Goal: Task Accomplishment & Management: Manage account settings

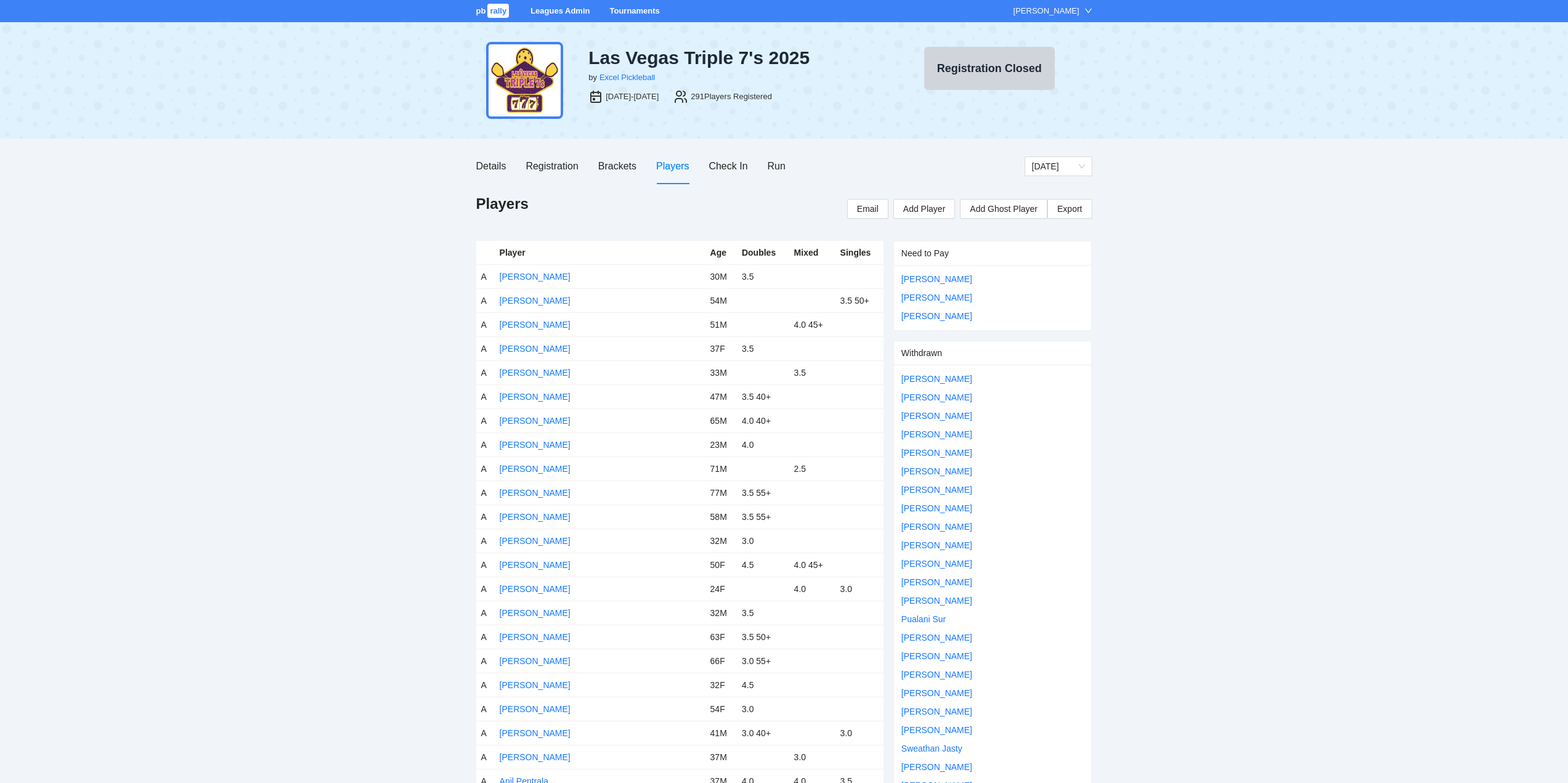
click at [632, 9] on link "Tournaments" at bounding box center [634, 11] width 50 height 10
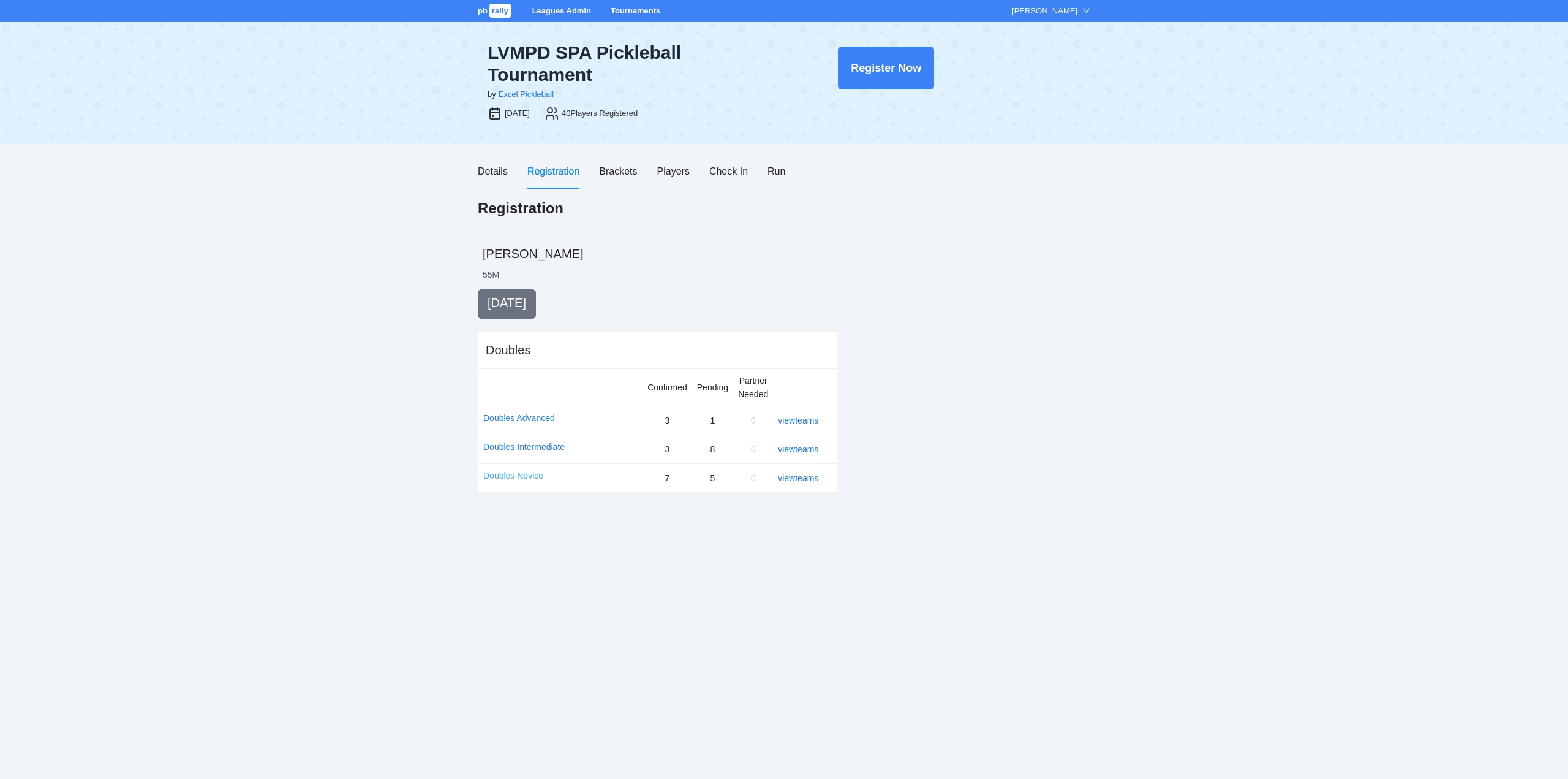
click at [529, 474] on link "Doubles Novice" at bounding box center [513, 476] width 60 height 13
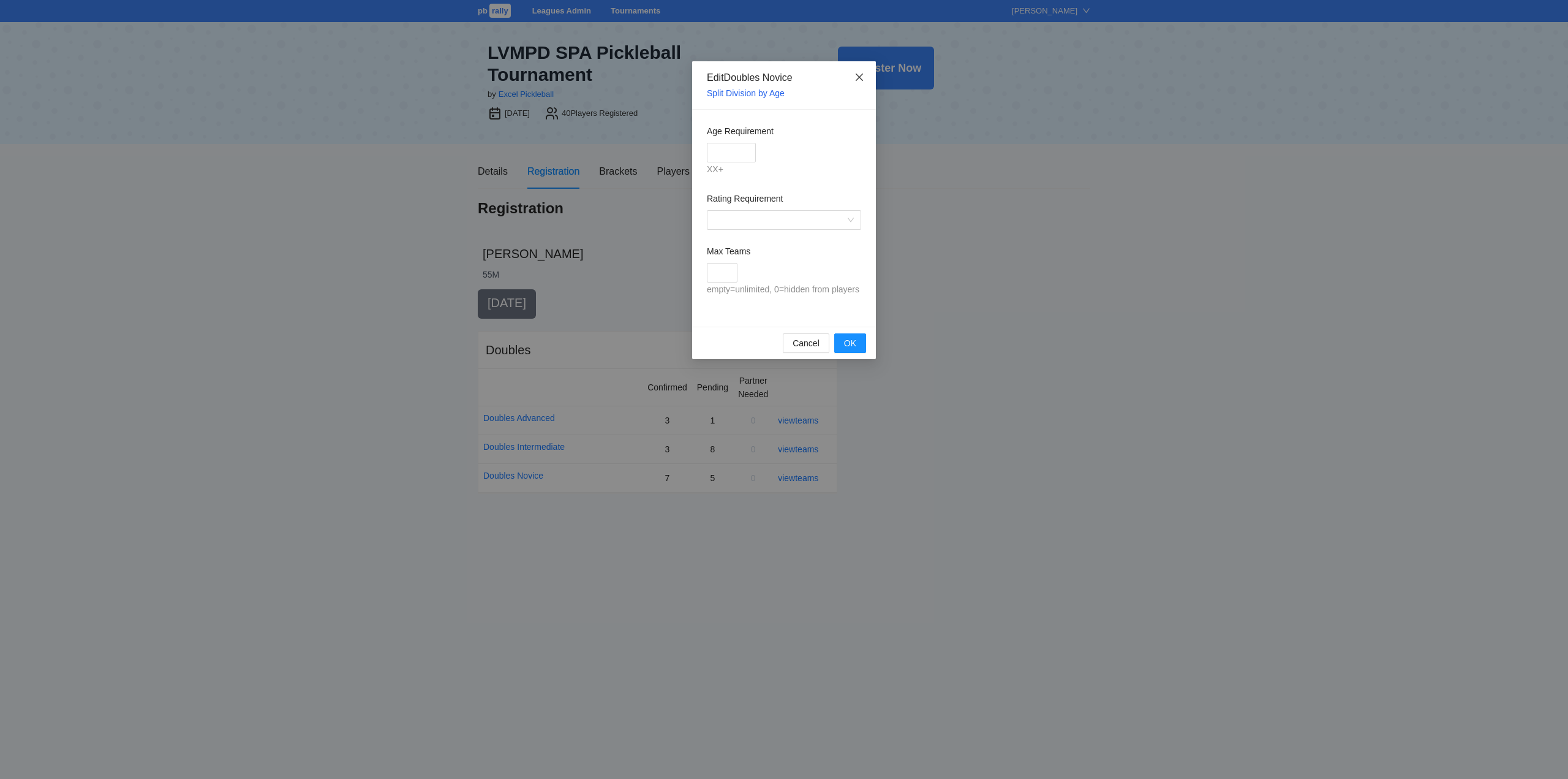
click at [865, 77] on span "Close" at bounding box center [859, 78] width 33 height 33
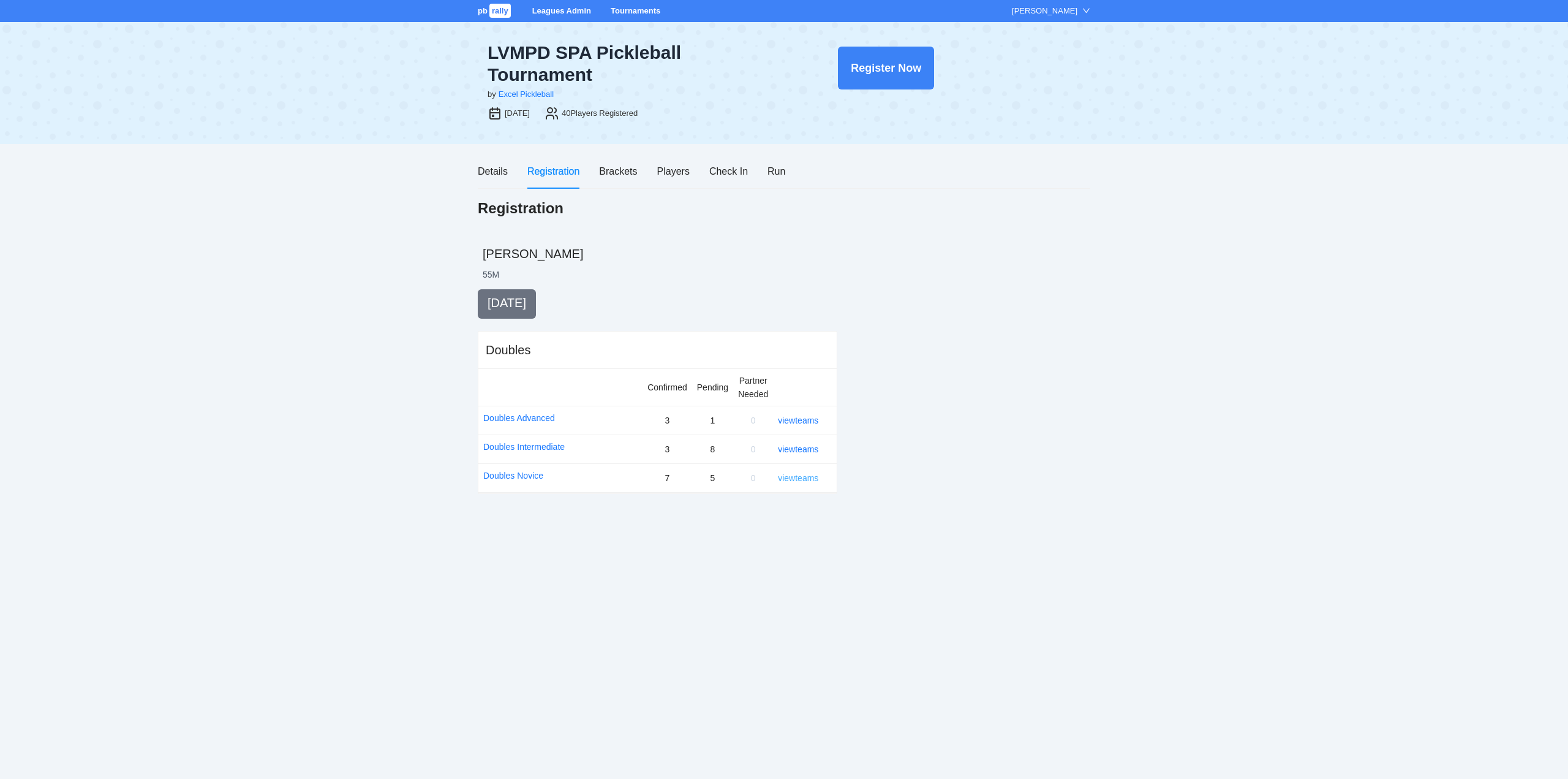
click at [800, 478] on link "view teams" at bounding box center [798, 478] width 40 height 10
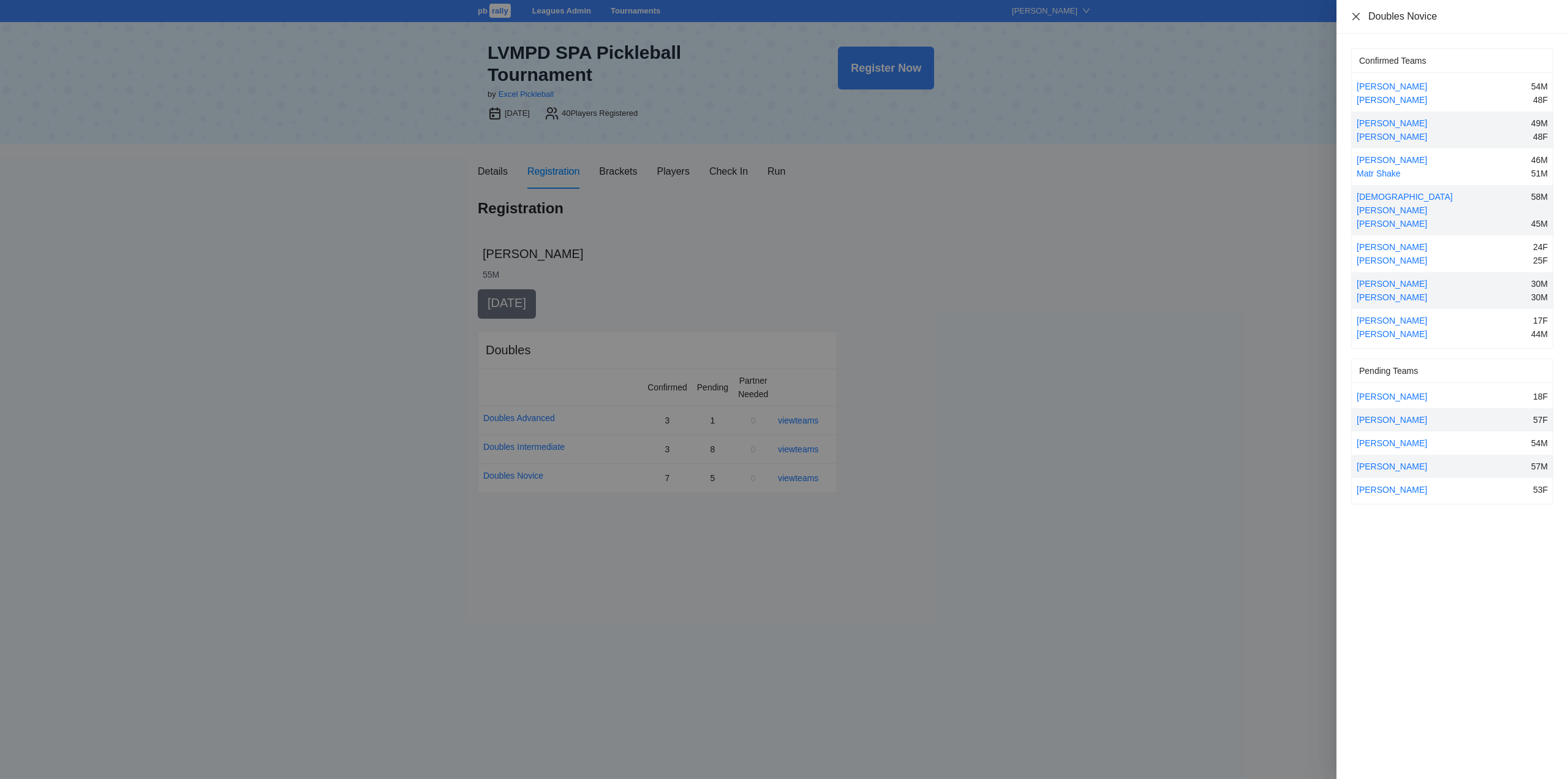
click at [1358, 12] on icon "close" at bounding box center [1357, 16] width 10 height 10
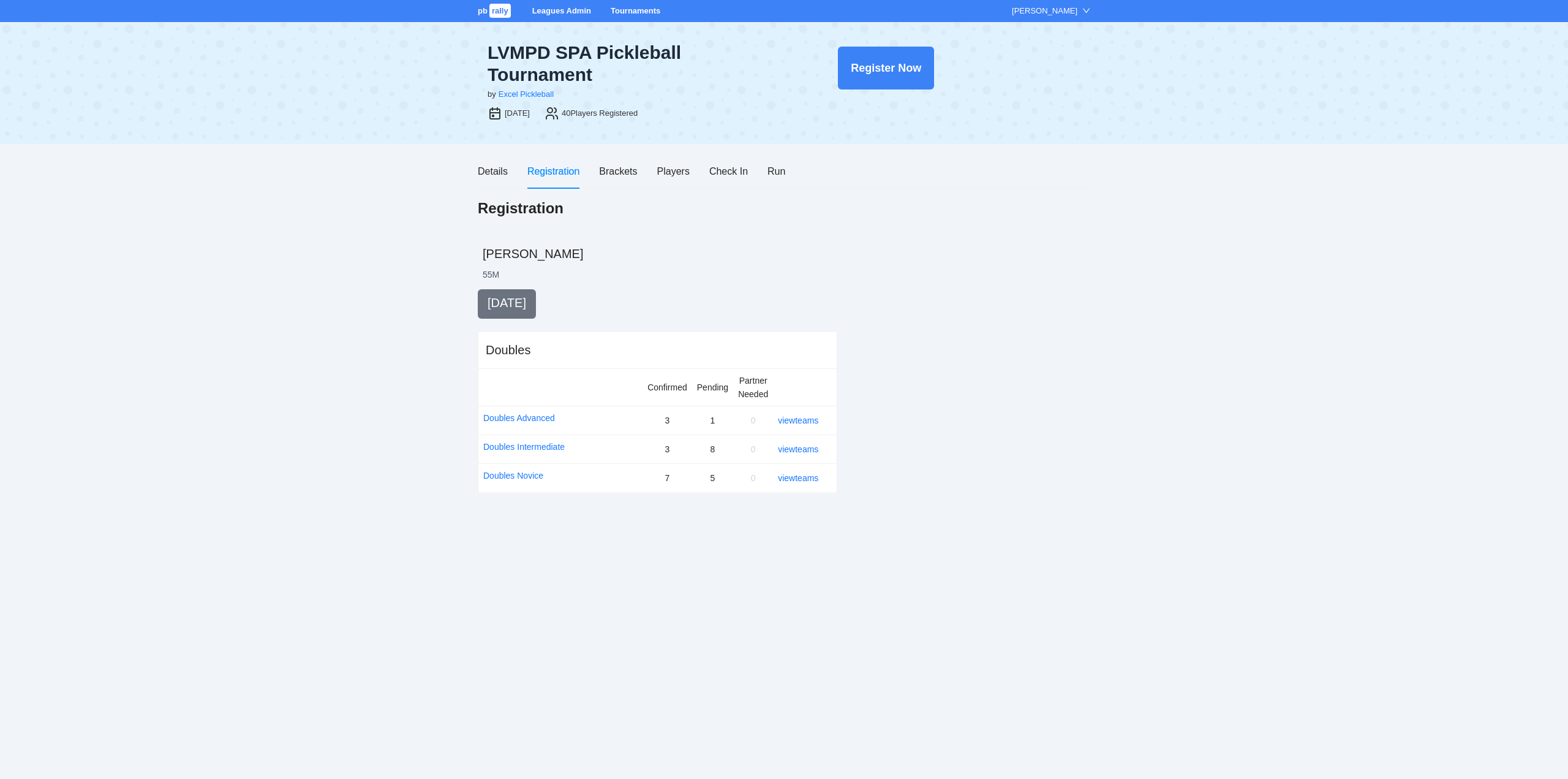
drag, startPoint x: 630, startPoint y: 10, endPoint x: 631, endPoint y: 21, distance: 11.0
click at [631, 10] on link "Tournaments" at bounding box center [635, 11] width 50 height 10
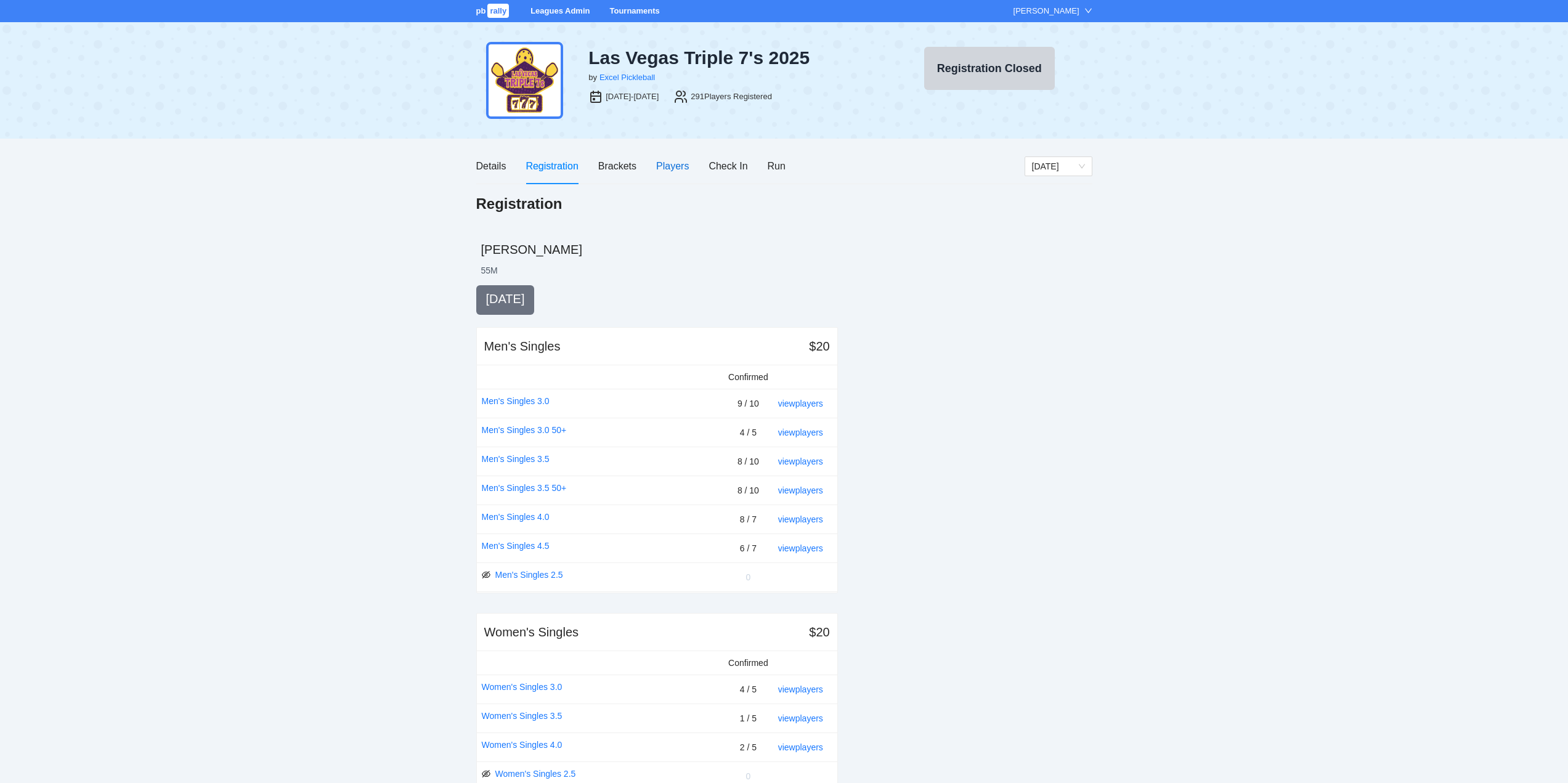
click at [666, 164] on div "Players" at bounding box center [672, 166] width 33 height 15
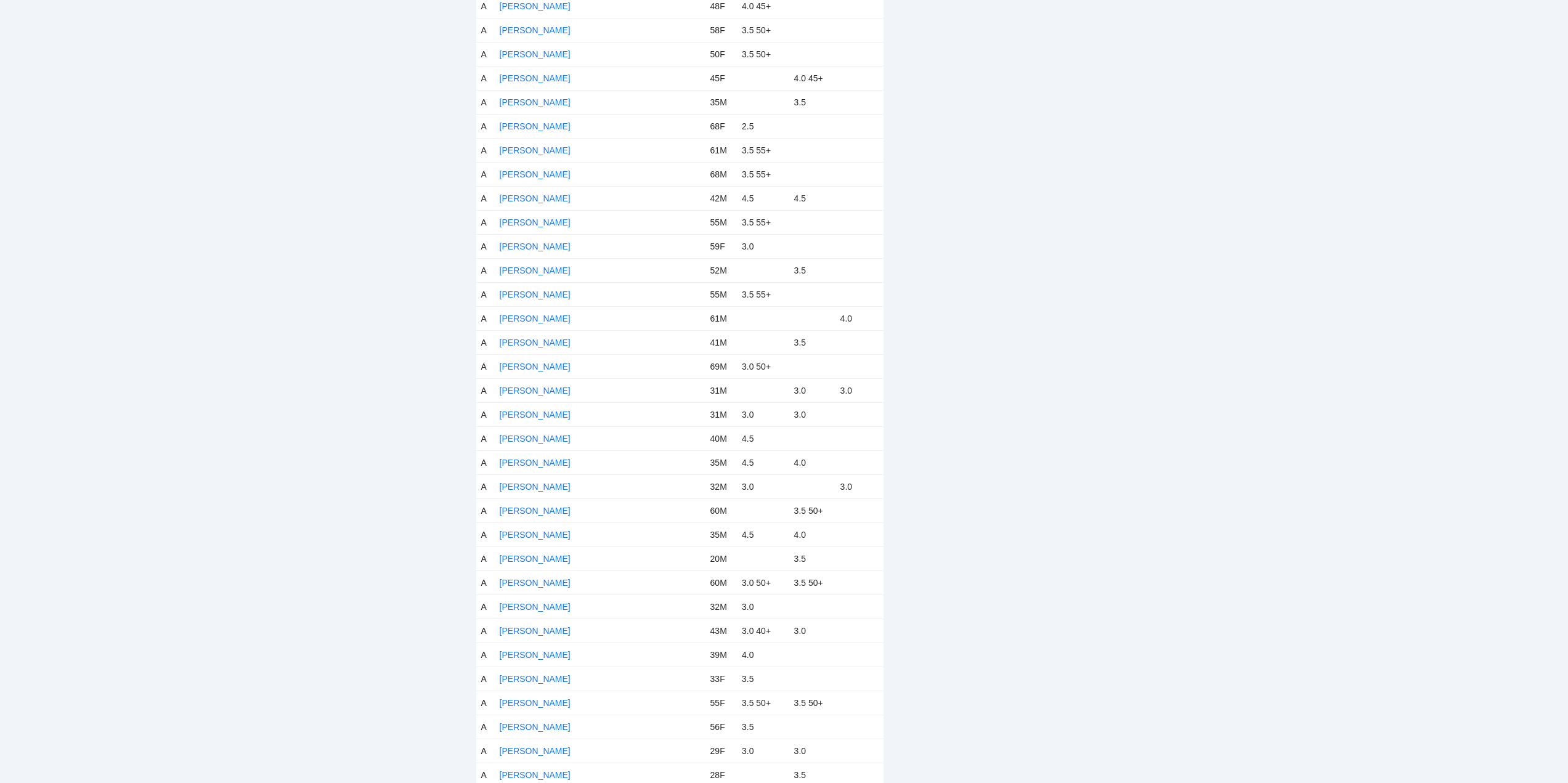
scroll to position [3326, 0]
click at [533, 287] on link "Joey Caliboso" at bounding box center [535, 290] width 71 height 10
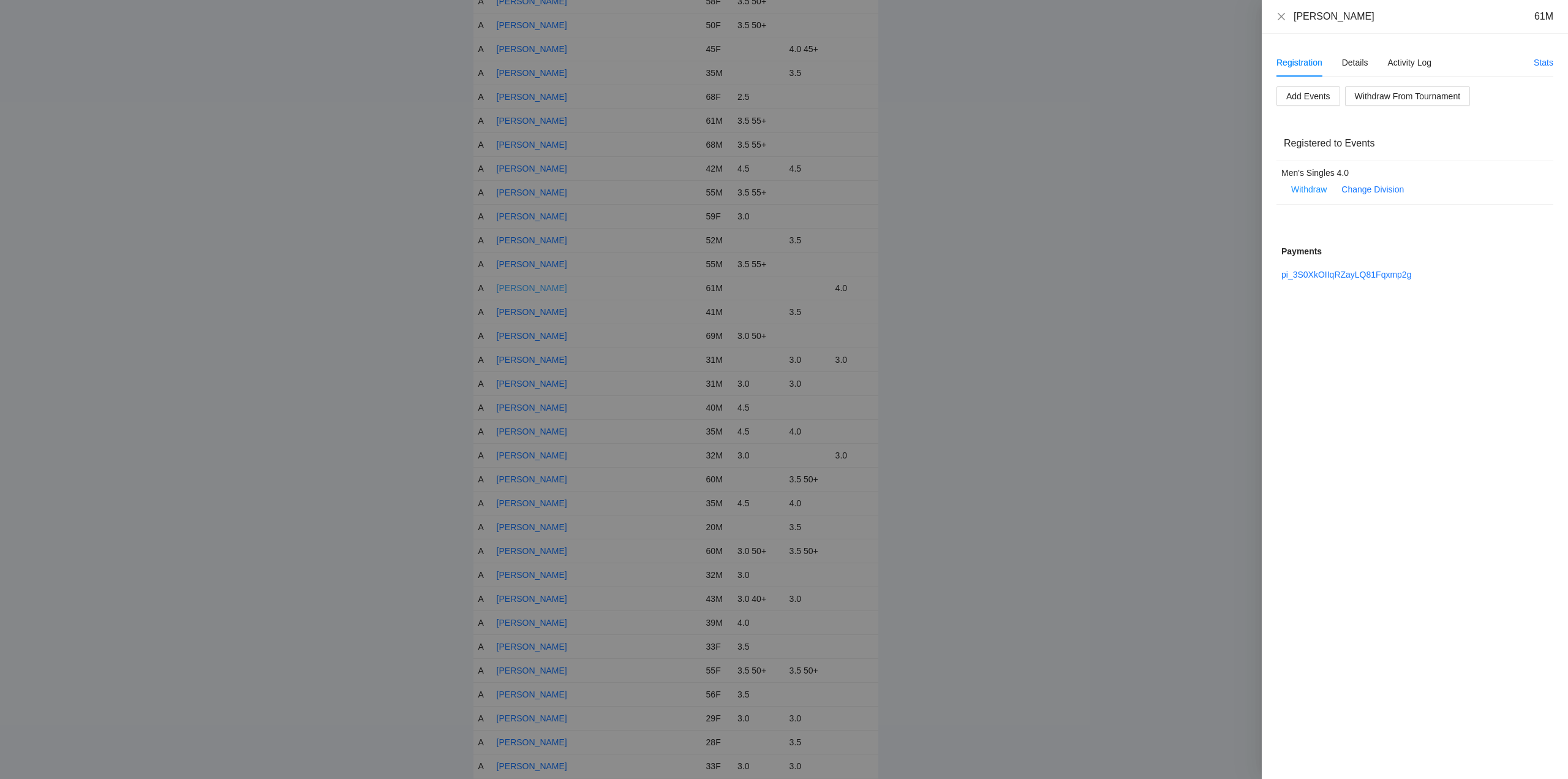
click at [530, 285] on div at bounding box center [784, 390] width 1568 height 779
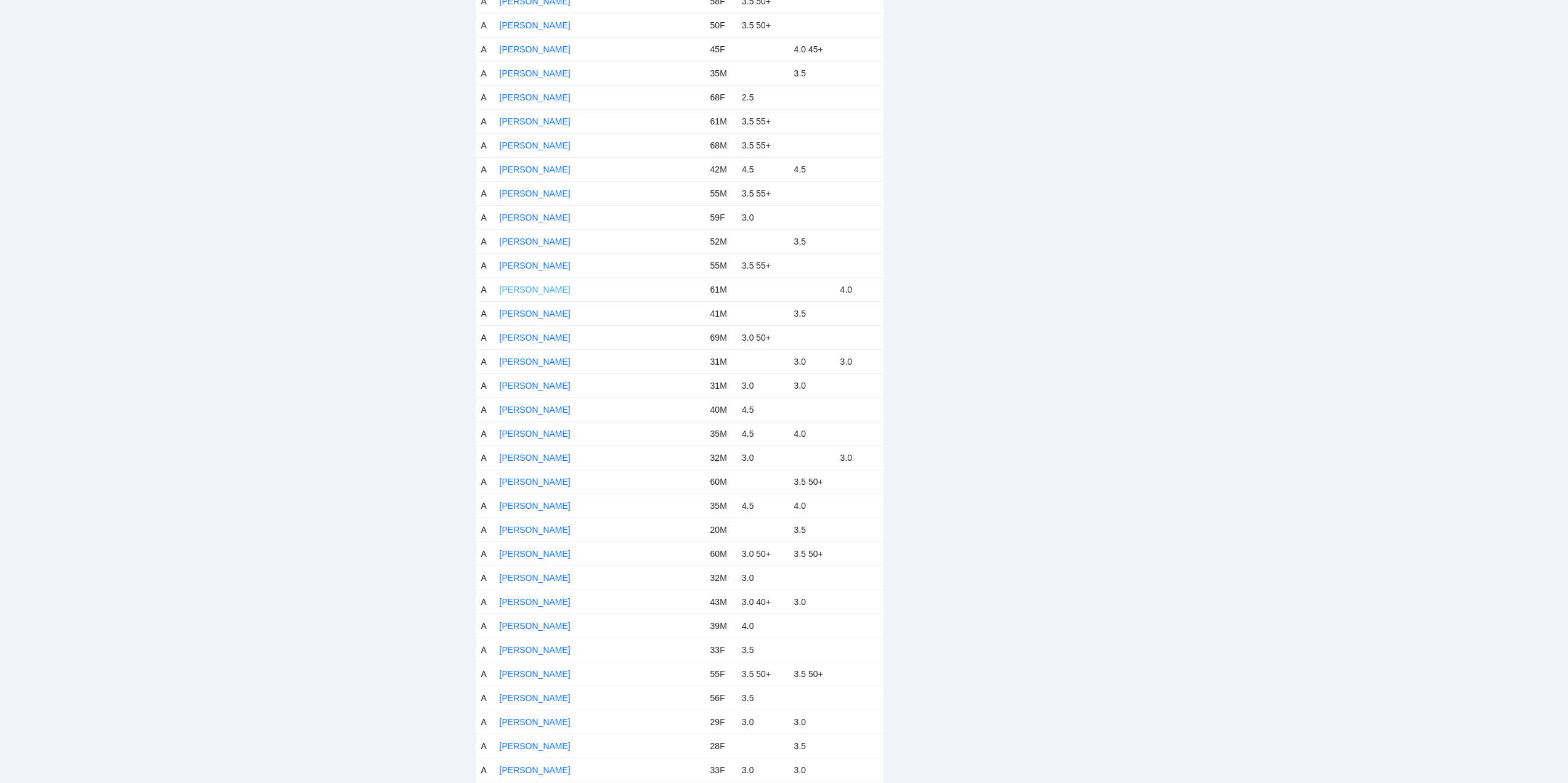
click at [533, 287] on link "Joey Caliboso" at bounding box center [535, 290] width 71 height 10
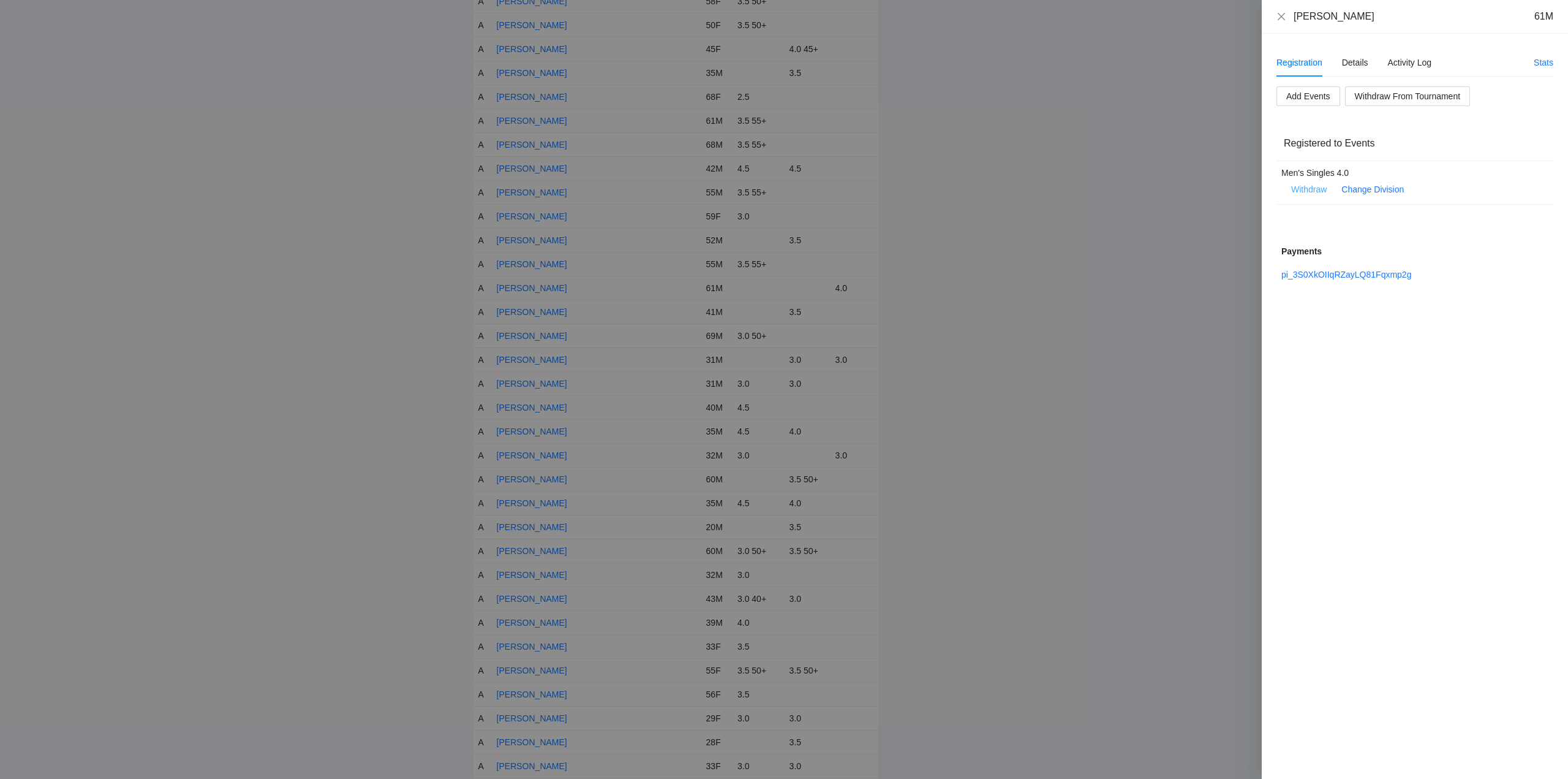
click at [1318, 187] on span "Withdraw" at bounding box center [1309, 189] width 35 height 13
drag, startPoint x: 1347, startPoint y: 149, endPoint x: 1348, endPoint y: 159, distance: 10.0
click at [1347, 149] on span "OK" at bounding box center [1346, 150] width 12 height 13
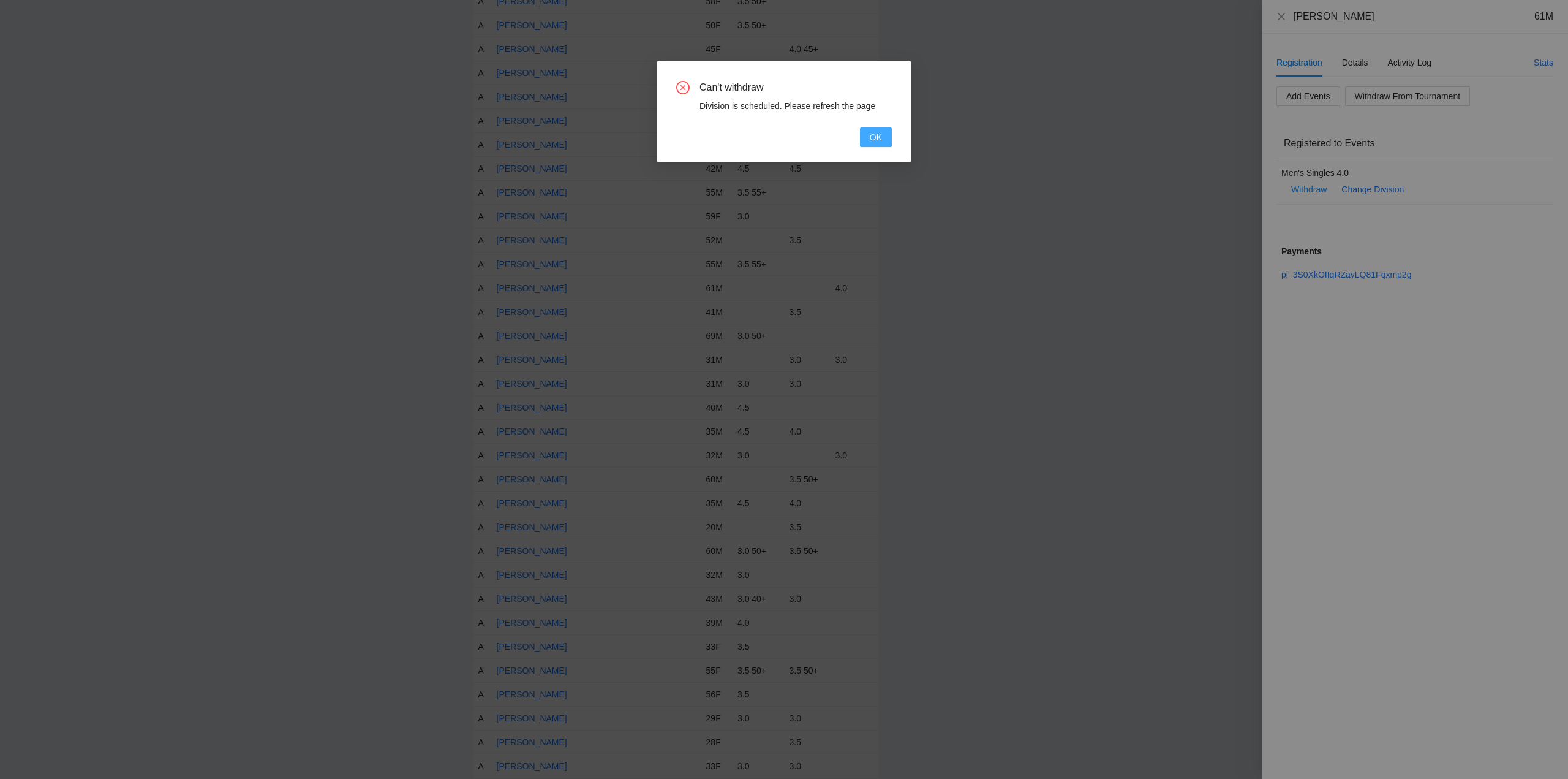
click at [878, 137] on span "OK" at bounding box center [875, 137] width 12 height 13
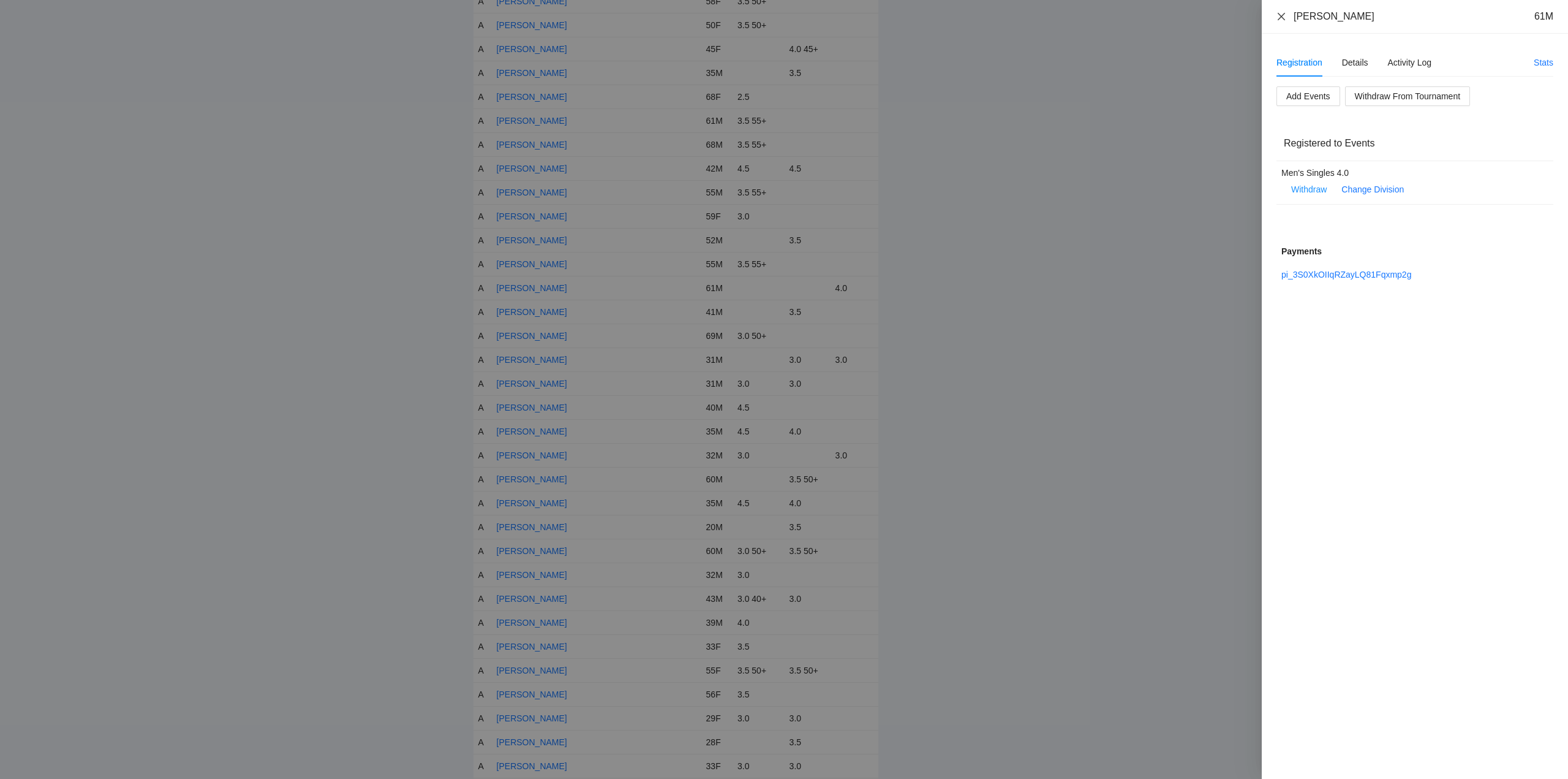
click at [1282, 15] on icon "close" at bounding box center [1282, 16] width 8 height 8
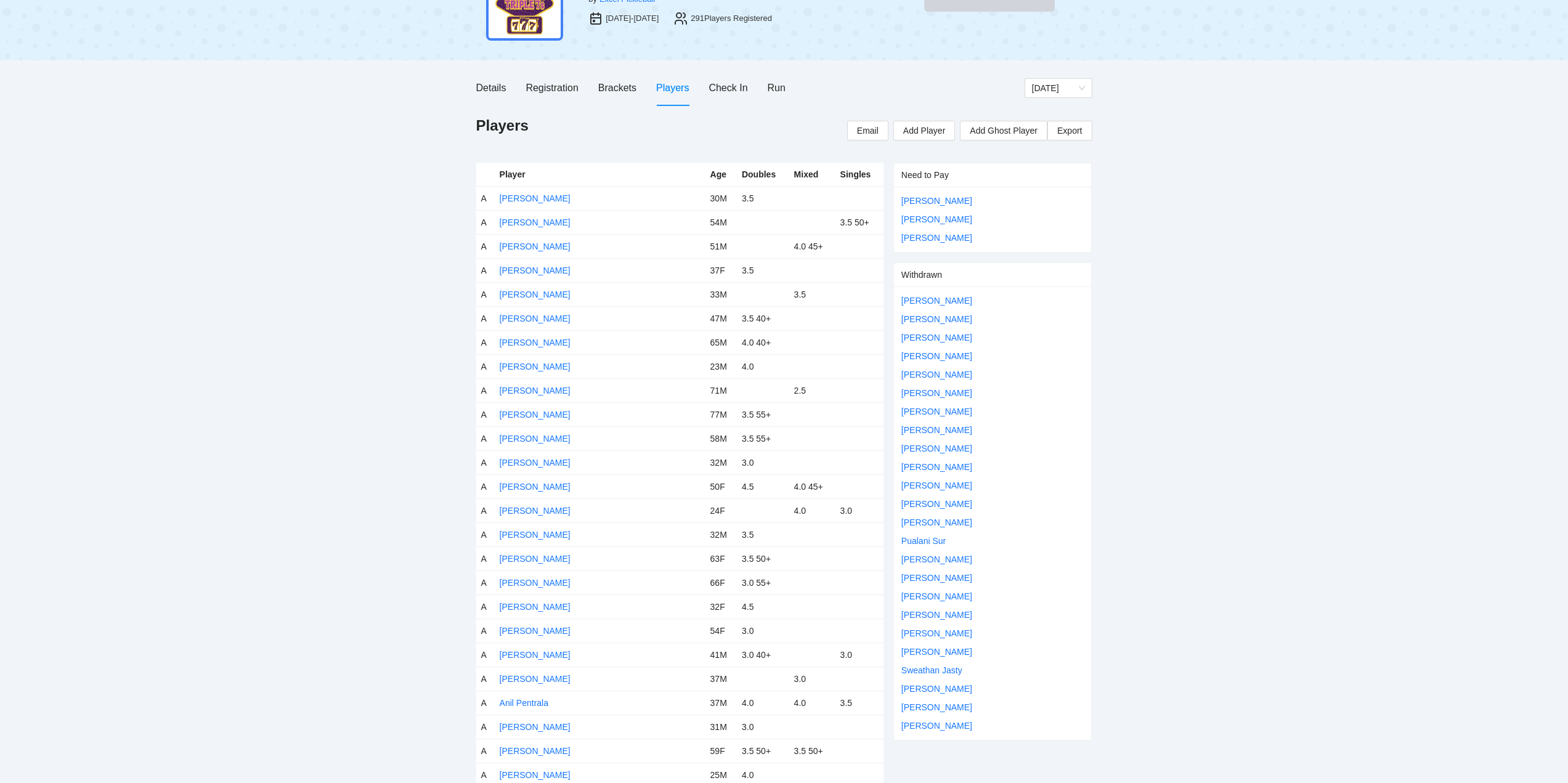
scroll to position [0, 0]
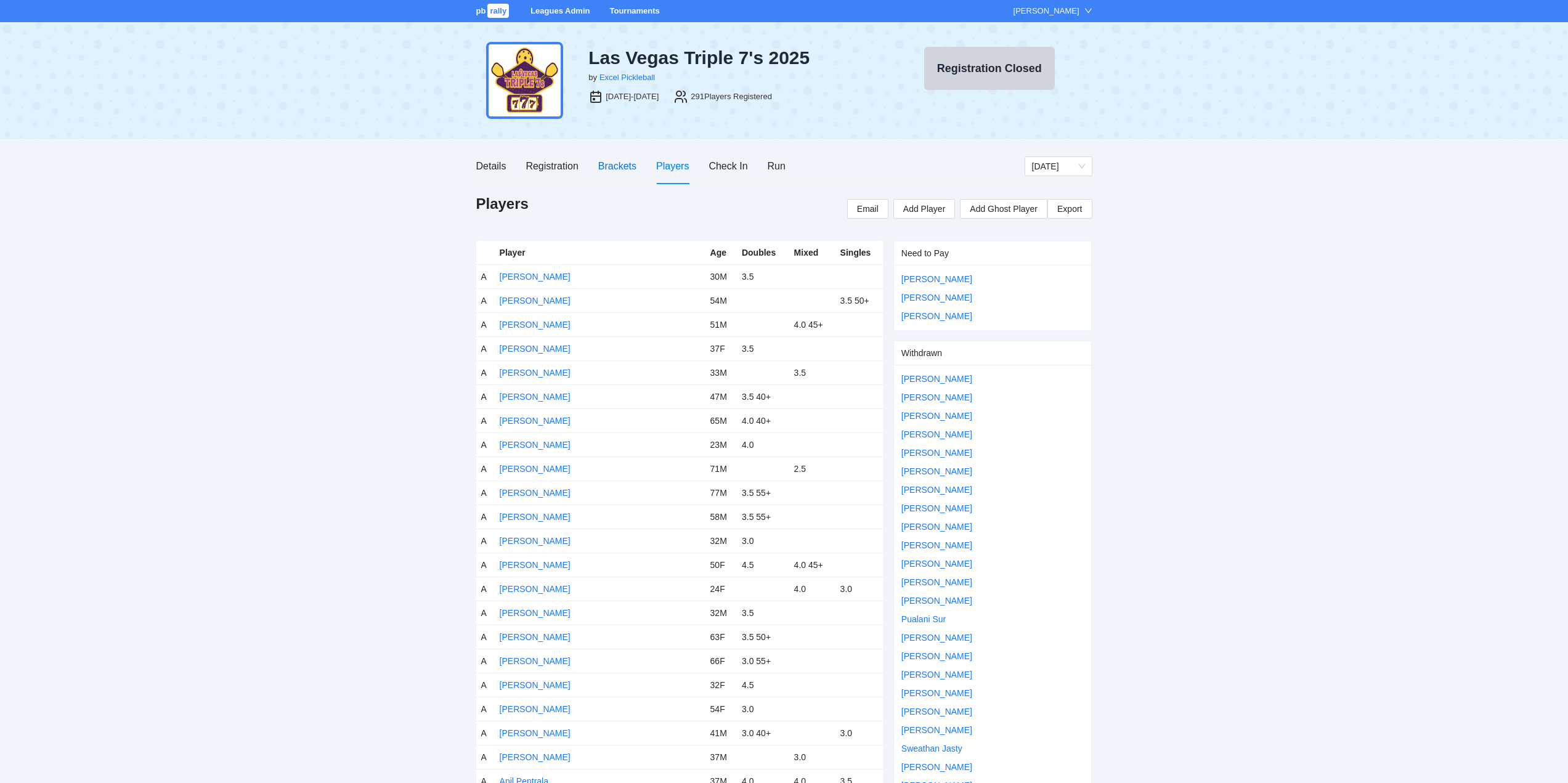
click at [616, 167] on div "Brackets" at bounding box center [618, 166] width 38 height 15
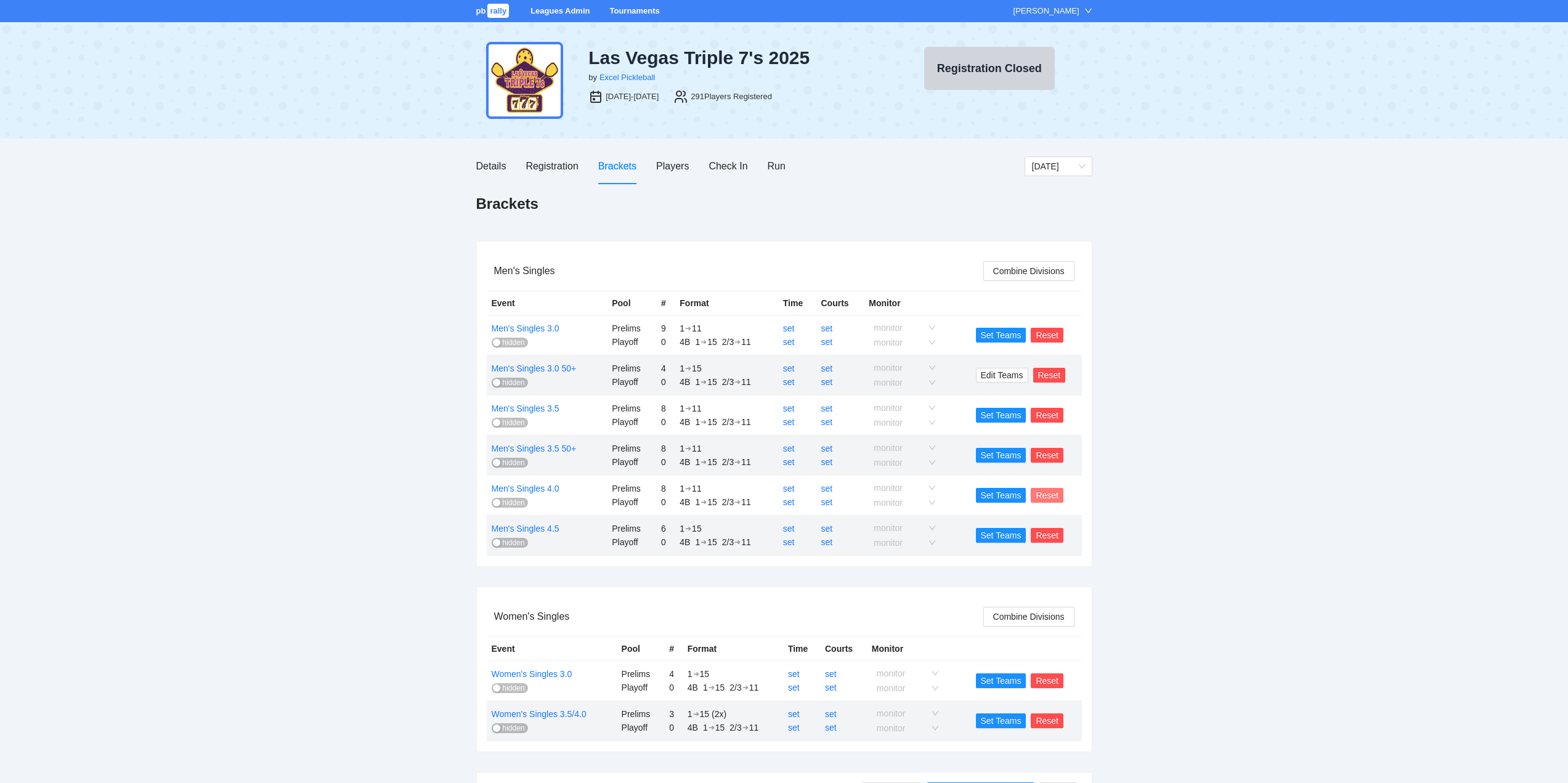
click at [1050, 493] on span "Reset" at bounding box center [1048, 495] width 23 height 13
click at [1069, 458] on span "OK" at bounding box center [1069, 458] width 13 height 13
click at [547, 164] on div "Registration" at bounding box center [551, 166] width 52 height 15
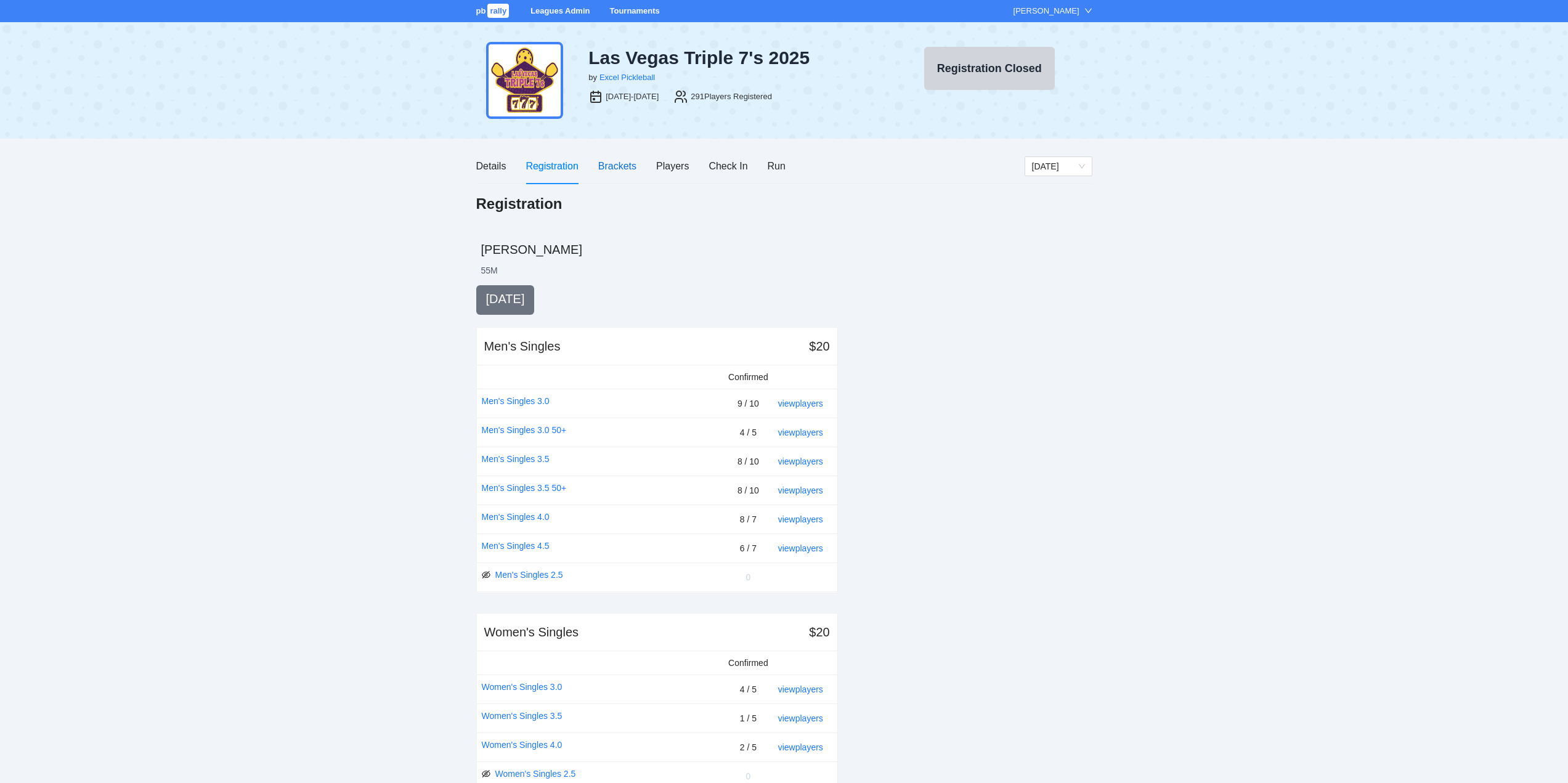
click at [618, 164] on div "Brackets" at bounding box center [618, 166] width 38 height 15
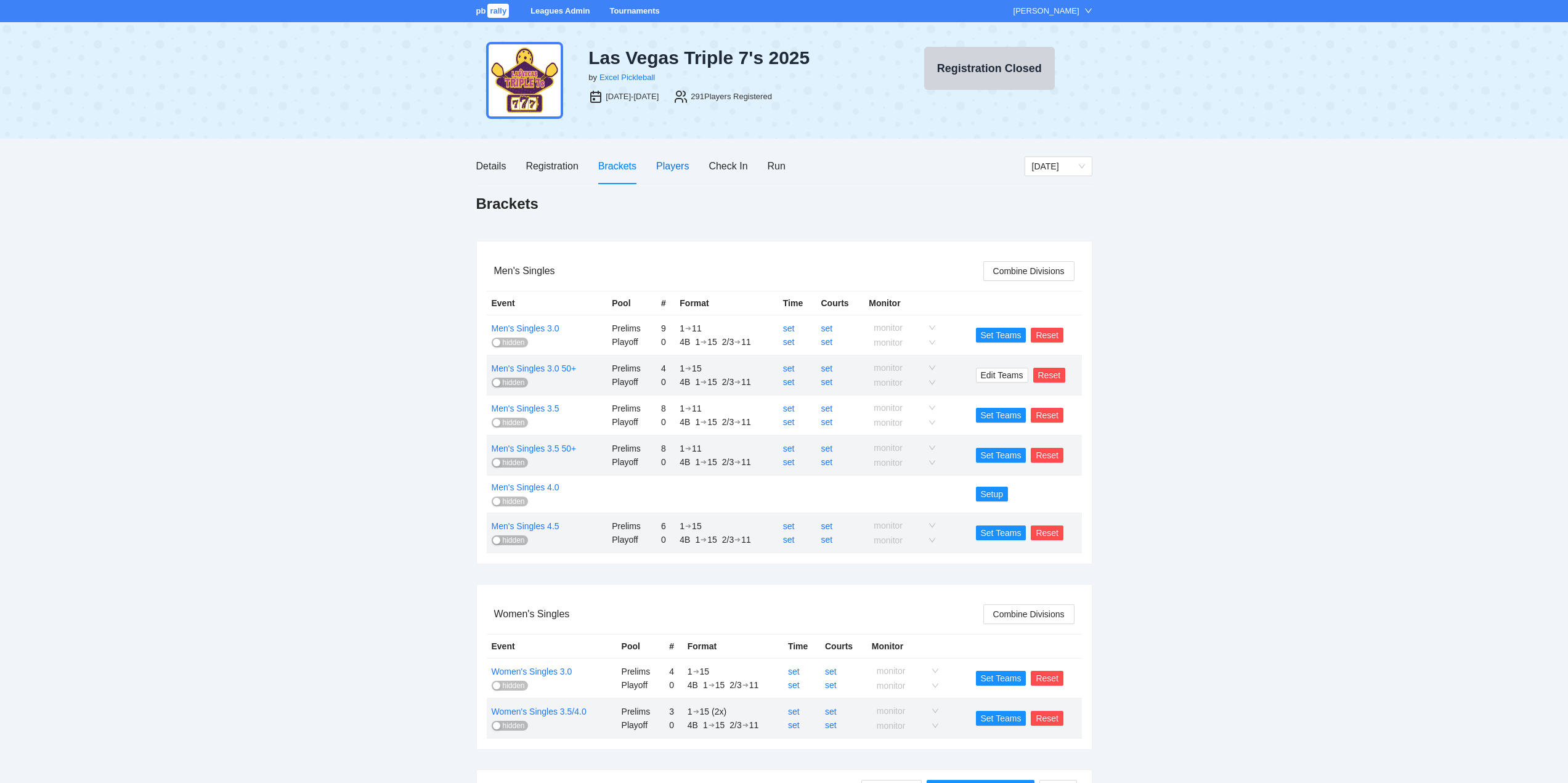
click at [664, 163] on div "Players" at bounding box center [672, 166] width 33 height 15
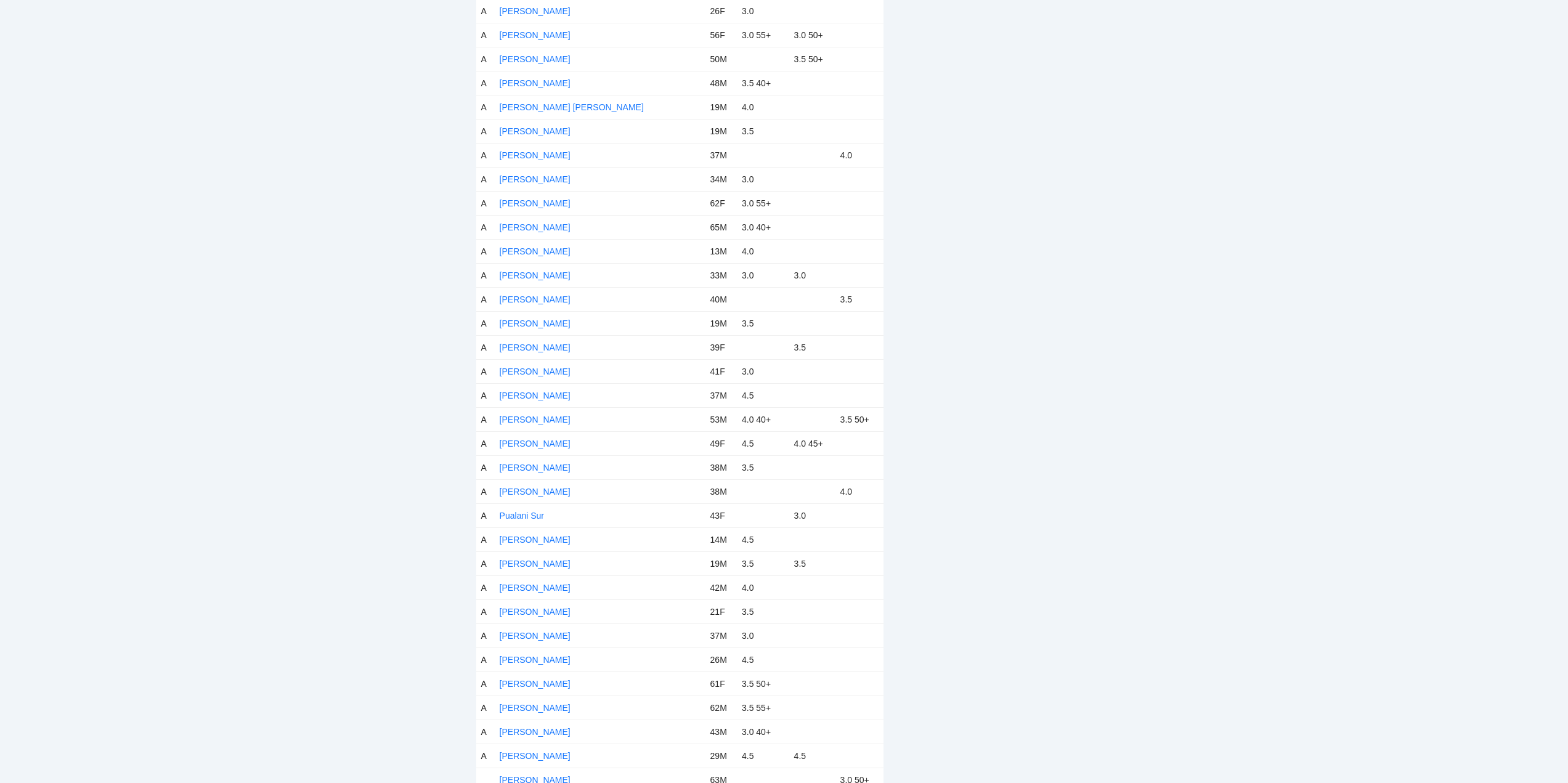
scroll to position [5174, 0]
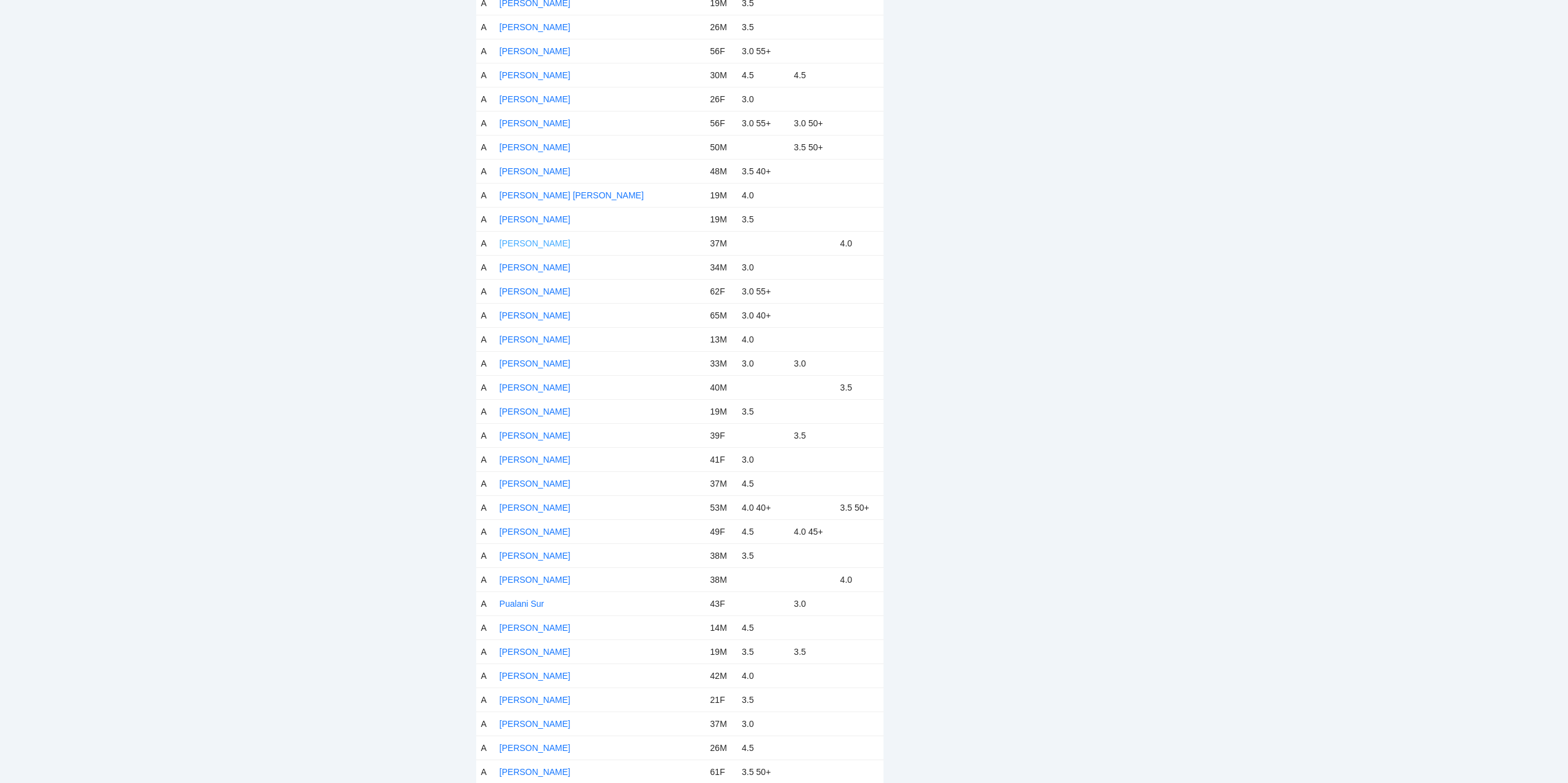
click at [542, 240] on link "[PERSON_NAME]" at bounding box center [535, 243] width 71 height 10
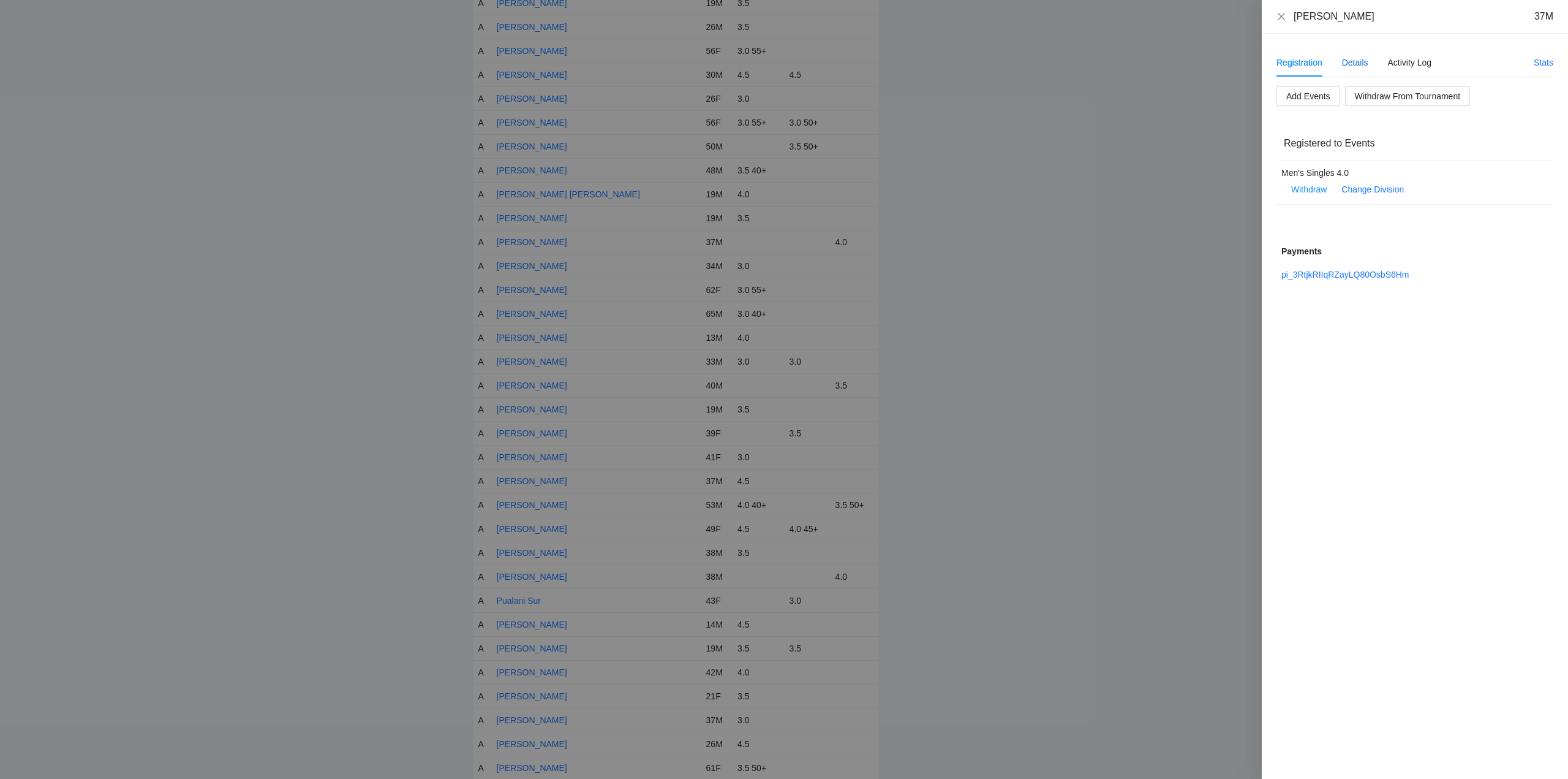
click at [1358, 62] on div "Details" at bounding box center [1356, 62] width 27 height 13
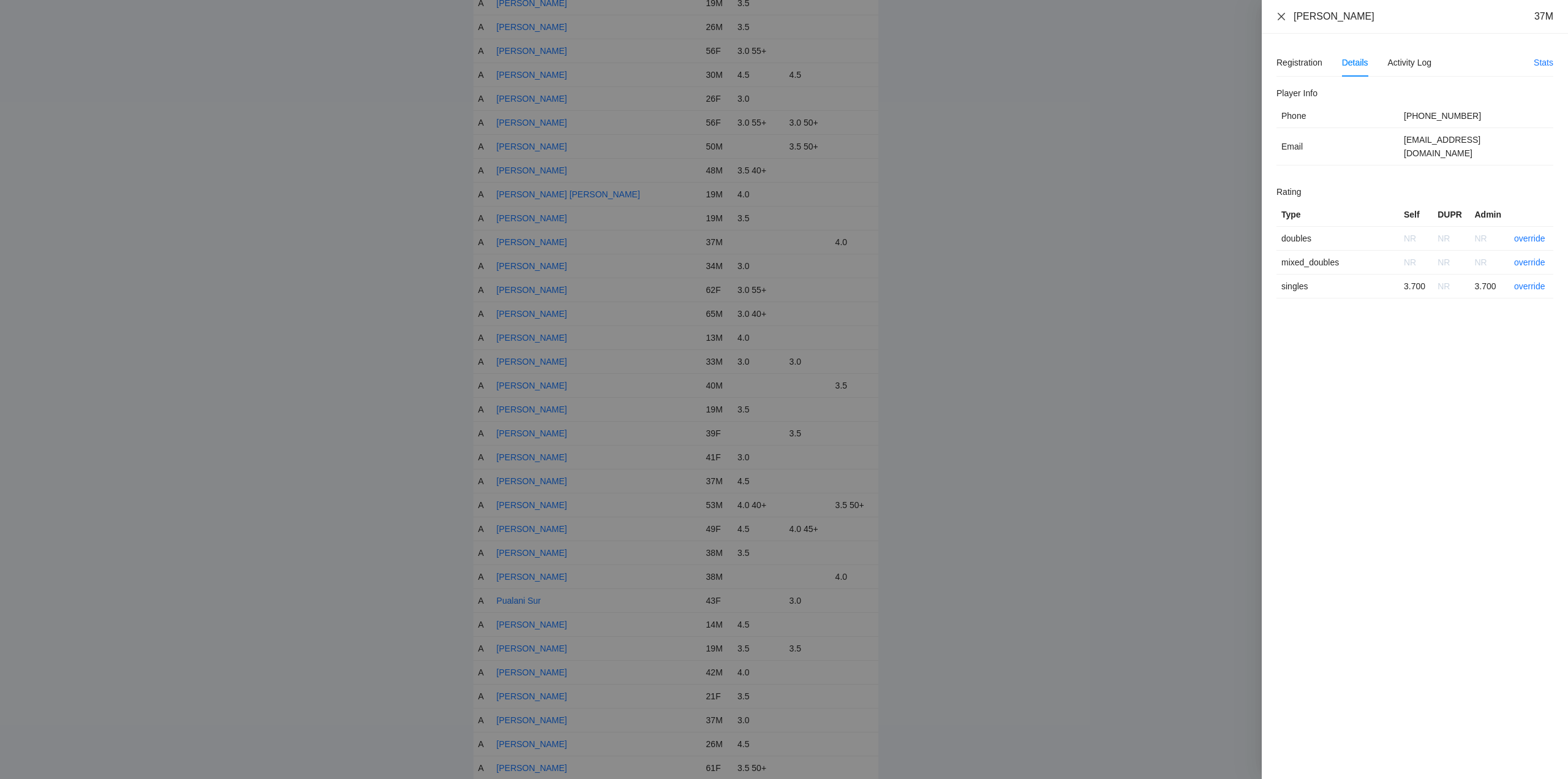
click at [1282, 18] on icon "close" at bounding box center [1282, 16] width 10 height 10
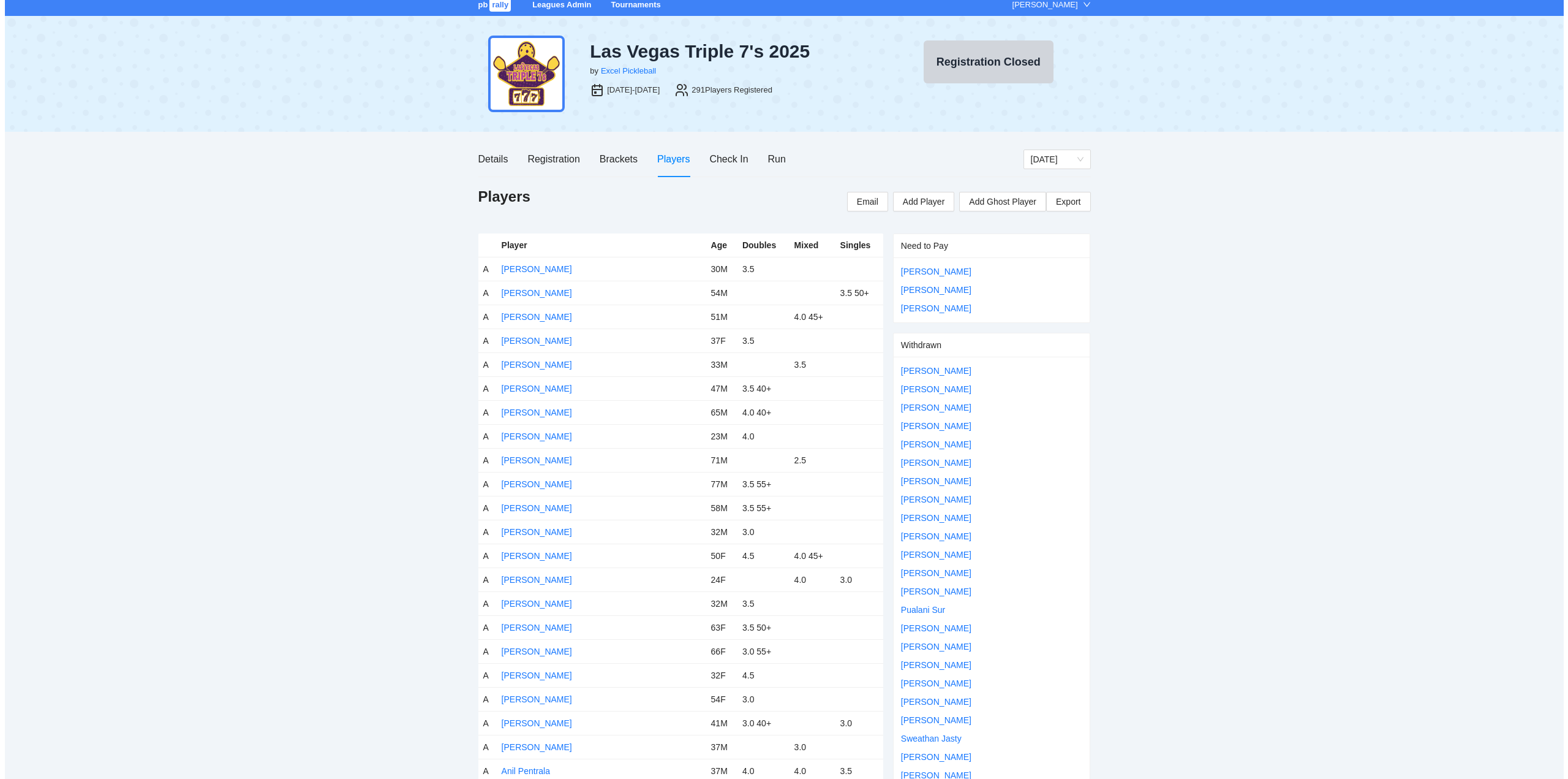
scroll to position [0, 0]
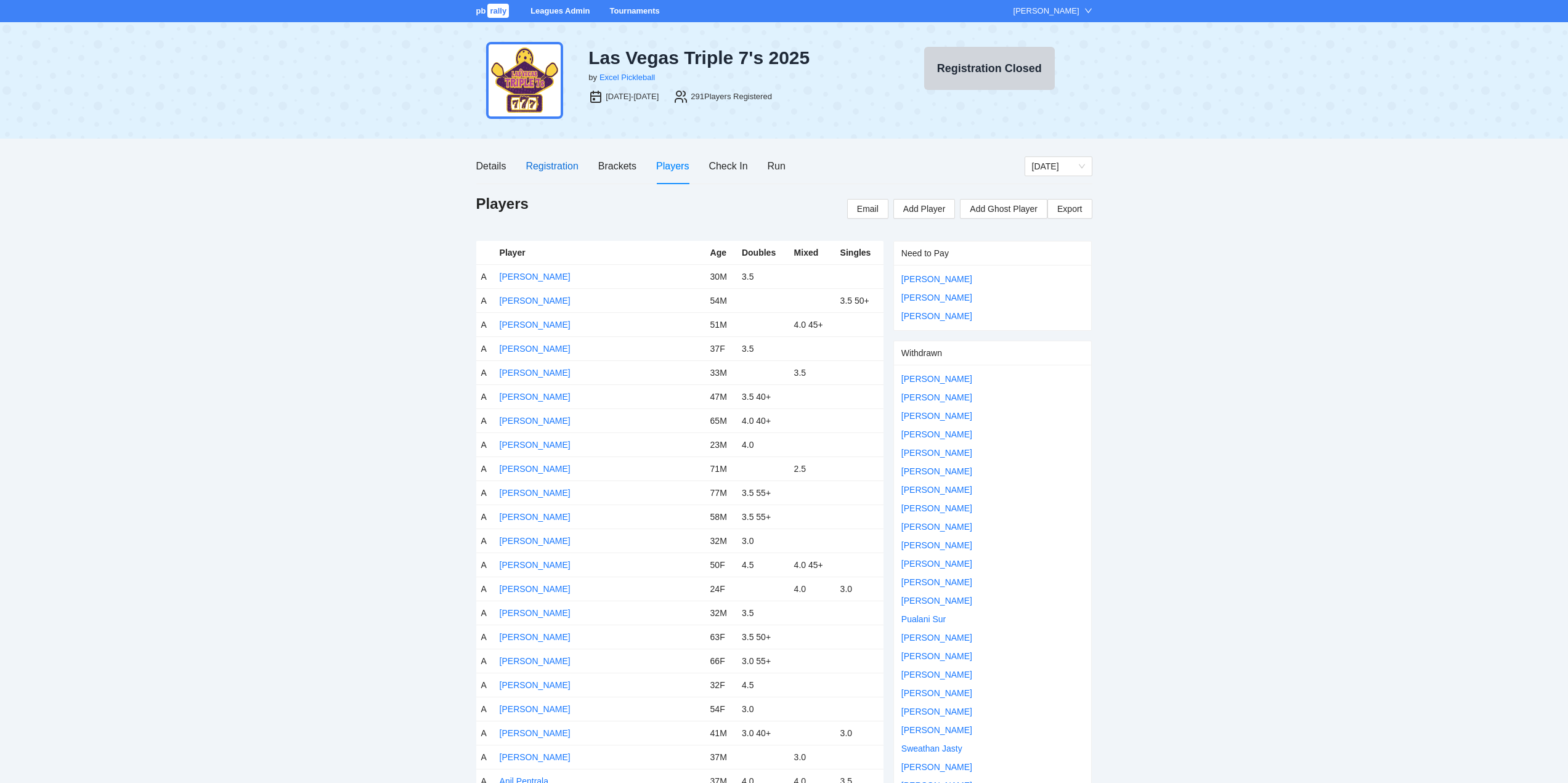
drag, startPoint x: 544, startPoint y: 165, endPoint x: 548, endPoint y: 171, distance: 7.2
click at [544, 165] on div "Registration" at bounding box center [551, 166] width 52 height 15
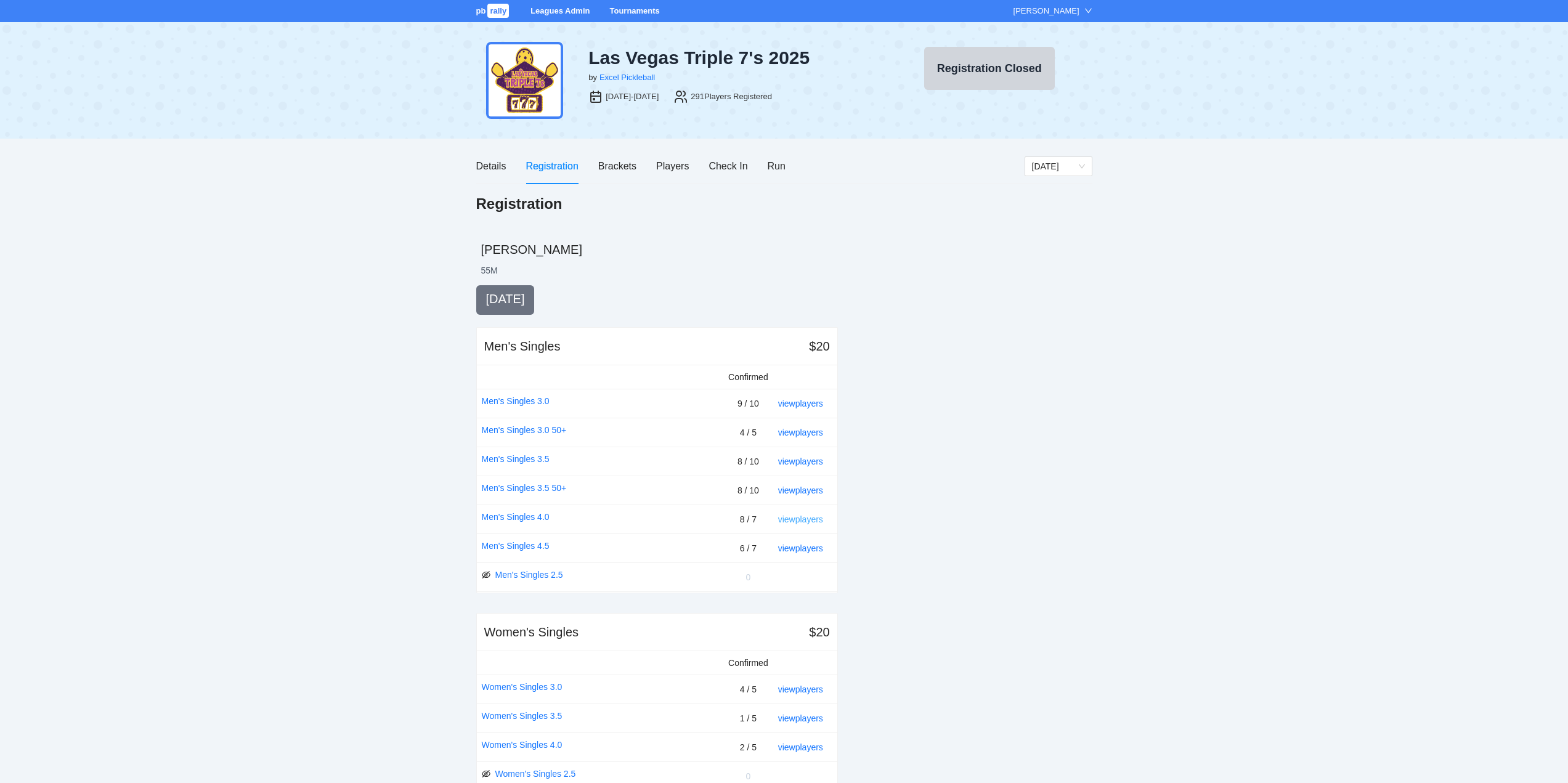
click at [794, 520] on link "view players" at bounding box center [800, 519] width 45 height 10
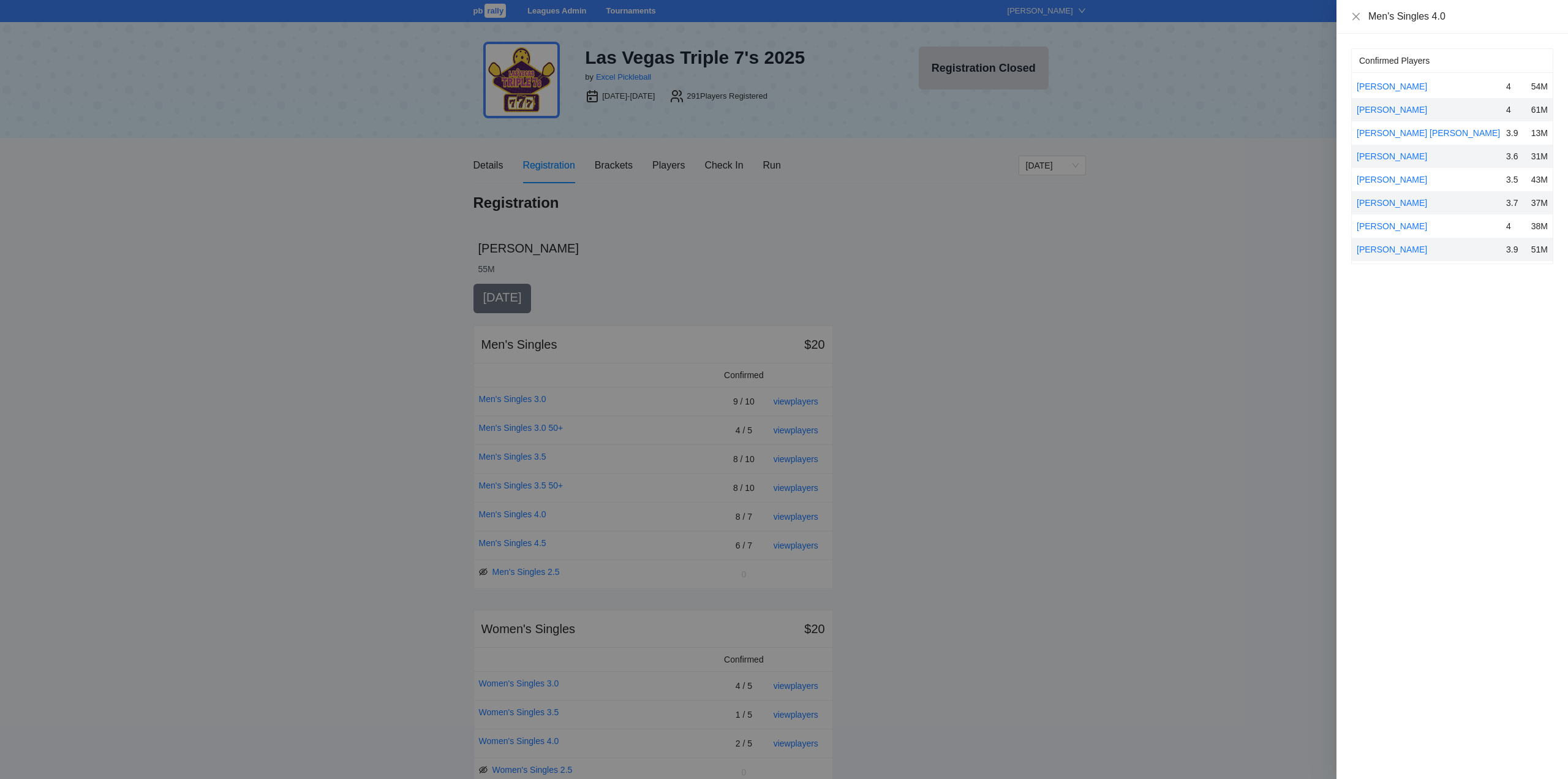
click at [1391, 104] on div "Joey Caliboso" at bounding box center [1429, 110] width 144 height 13
click at [1386, 109] on link "Joey Caliboso" at bounding box center [1393, 110] width 71 height 10
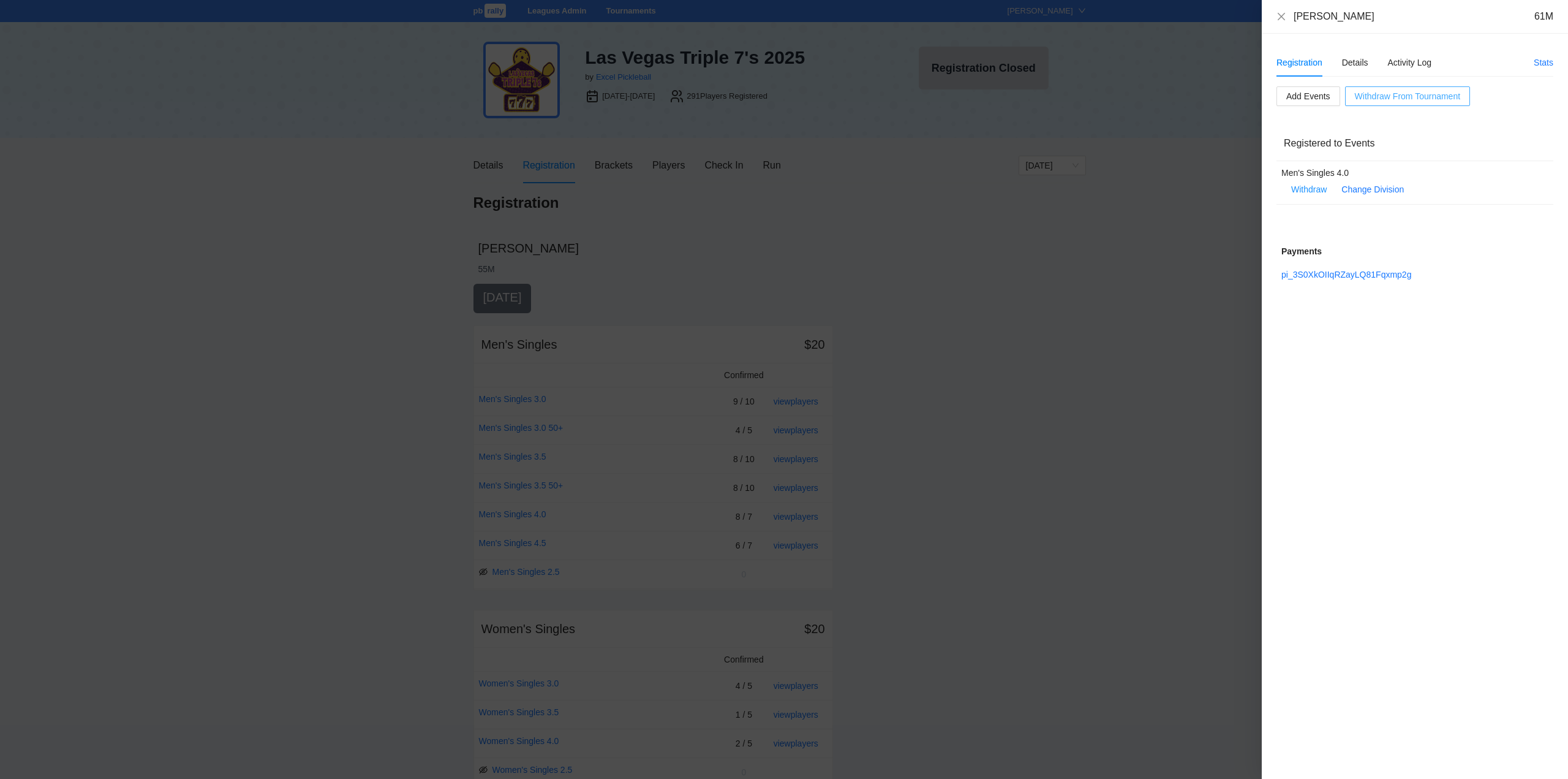
click at [1382, 95] on span "Withdraw From Tournament" at bounding box center [1408, 97] width 105 height 13
drag, startPoint x: 1428, startPoint y: 58, endPoint x: 1429, endPoint y: 67, distance: 9.1
click at [1428, 58] on span "OK" at bounding box center [1429, 57] width 12 height 13
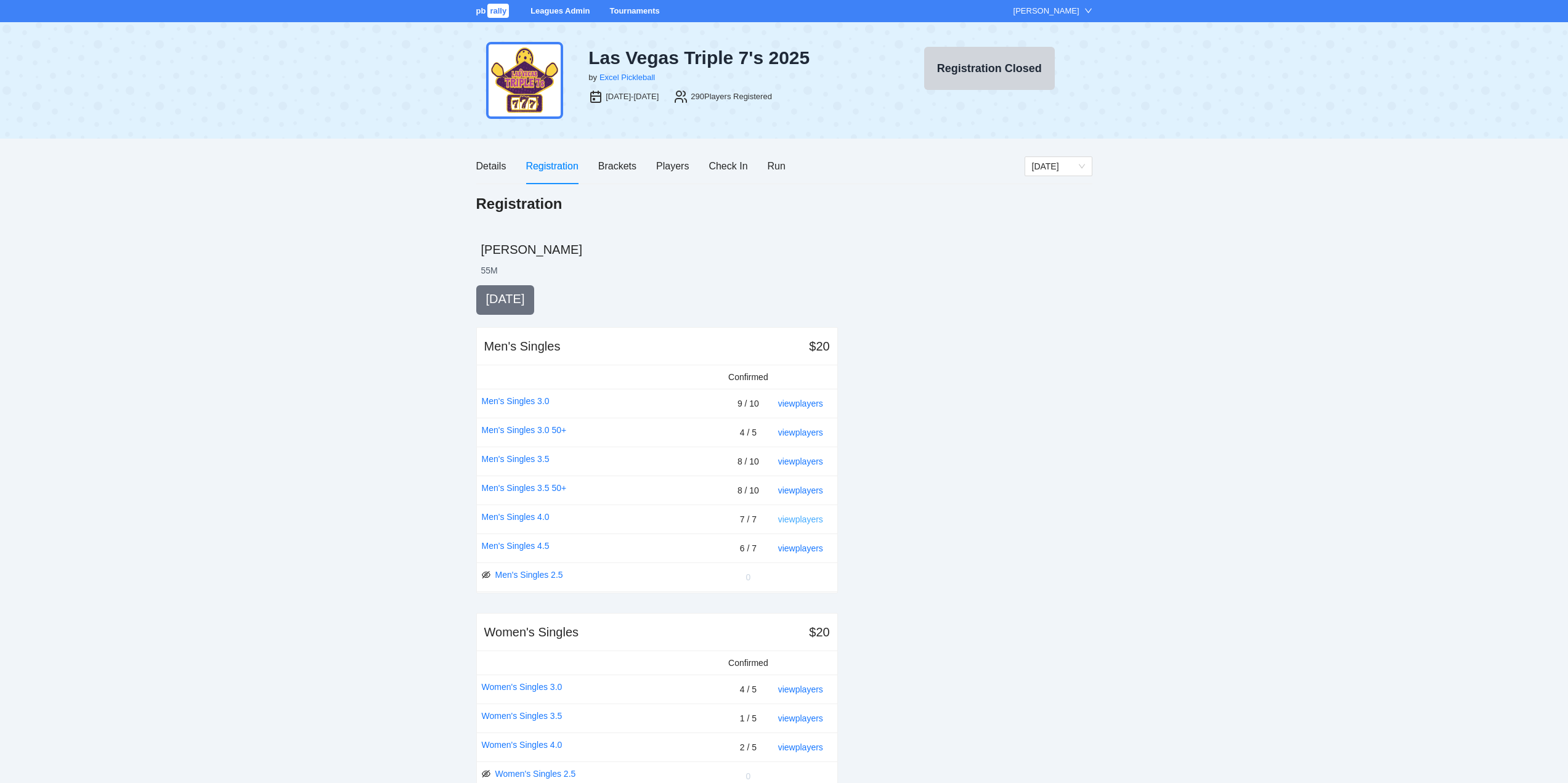
click at [805, 518] on link "view players" at bounding box center [800, 519] width 45 height 10
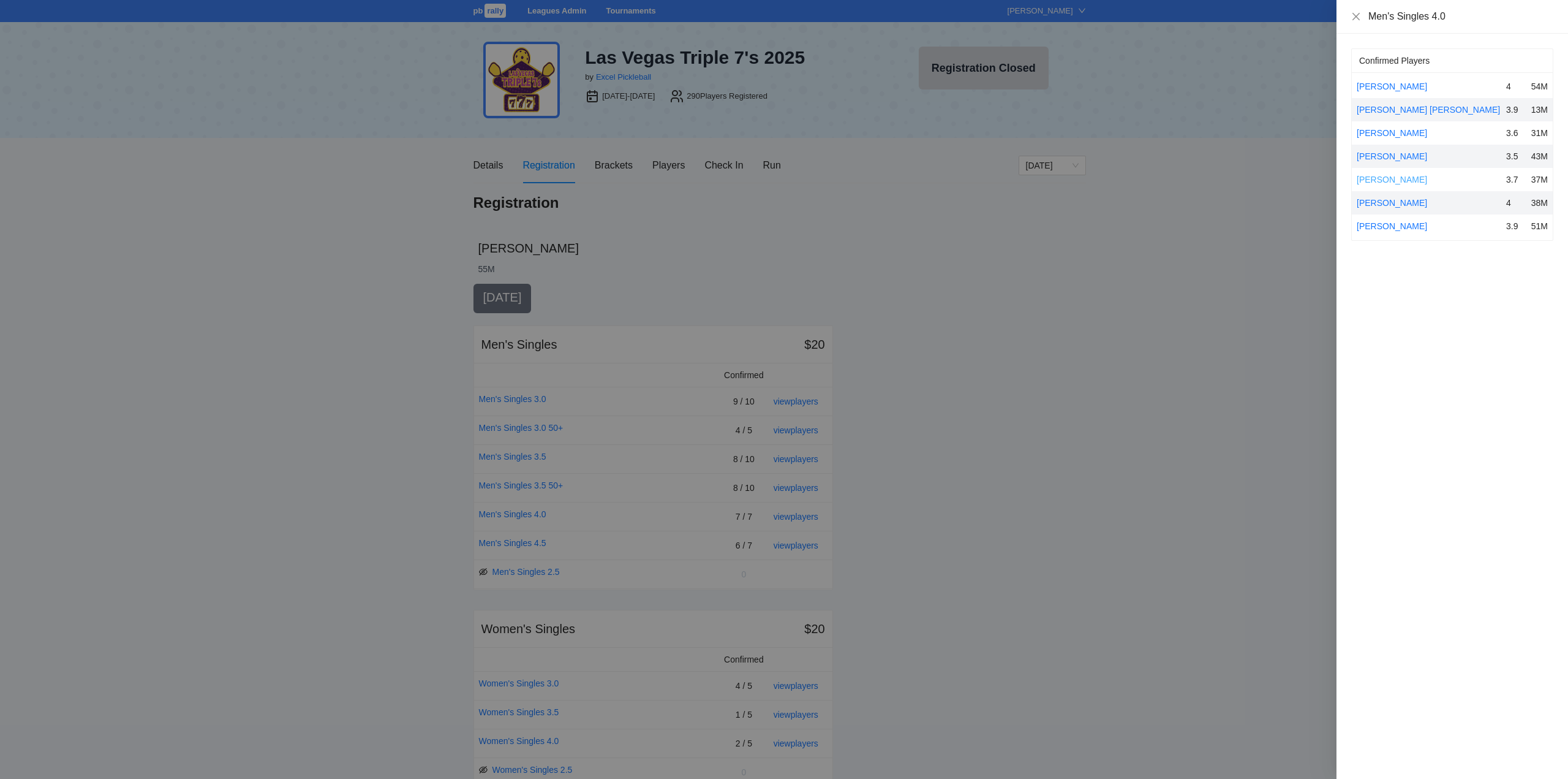
click at [1374, 179] on link "[PERSON_NAME]" at bounding box center [1393, 180] width 71 height 10
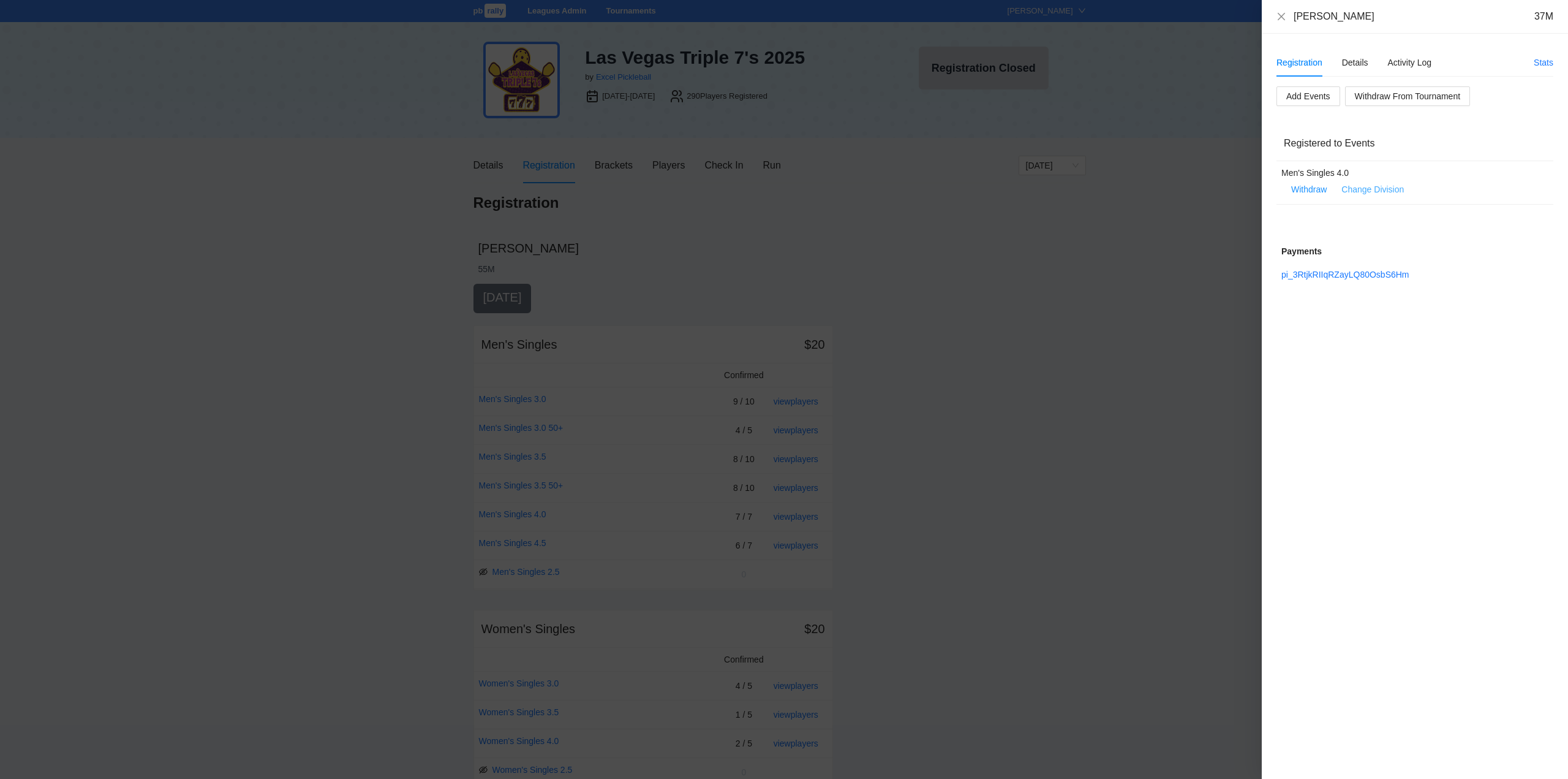
click at [1365, 189] on link "Change Division" at bounding box center [1373, 189] width 62 height 10
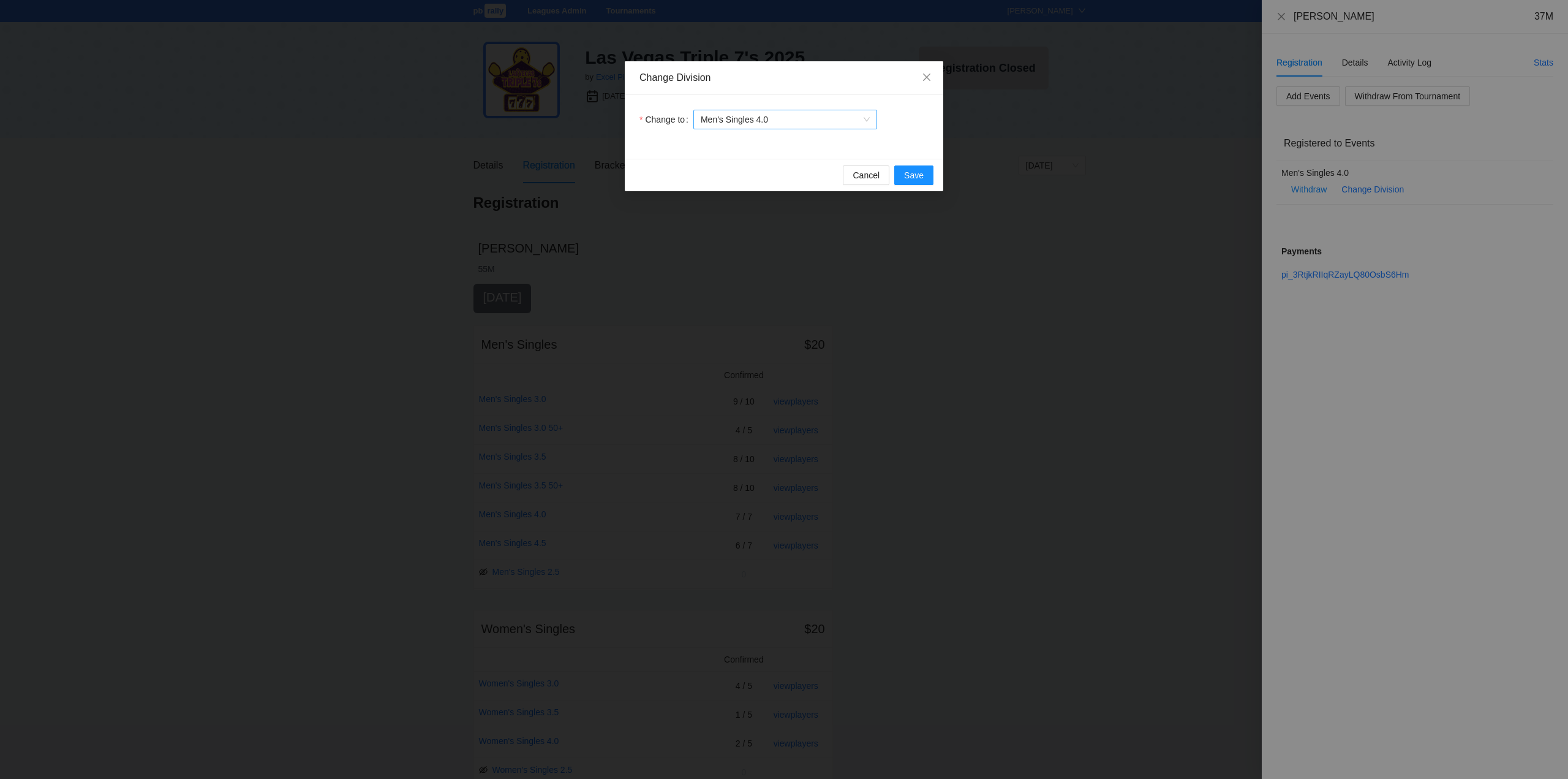
click at [768, 122] on span "Men's Singles 4.0" at bounding box center [785, 119] width 169 height 18
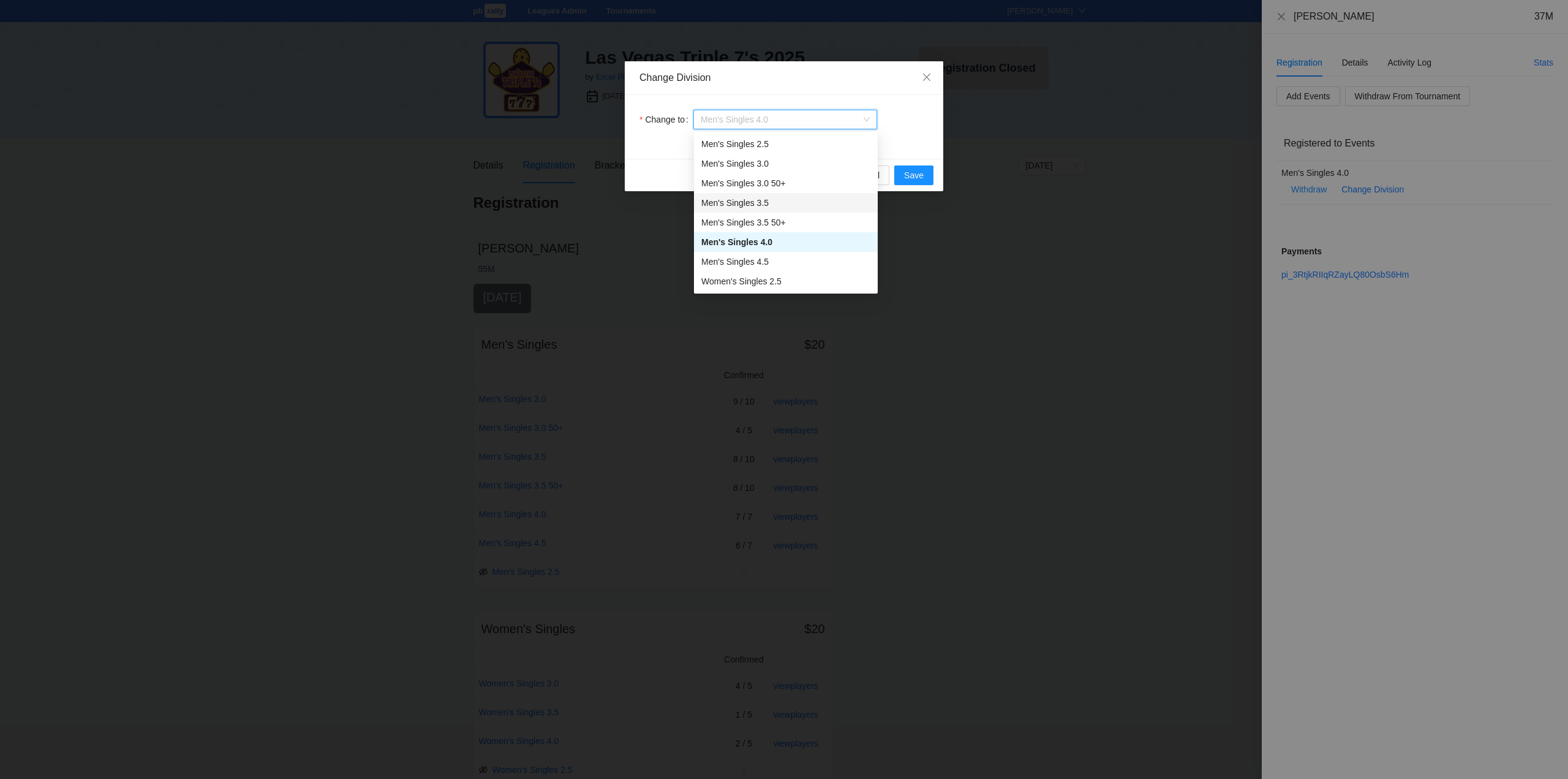
click at [735, 201] on div "Men's Singles 3.5" at bounding box center [785, 203] width 169 height 13
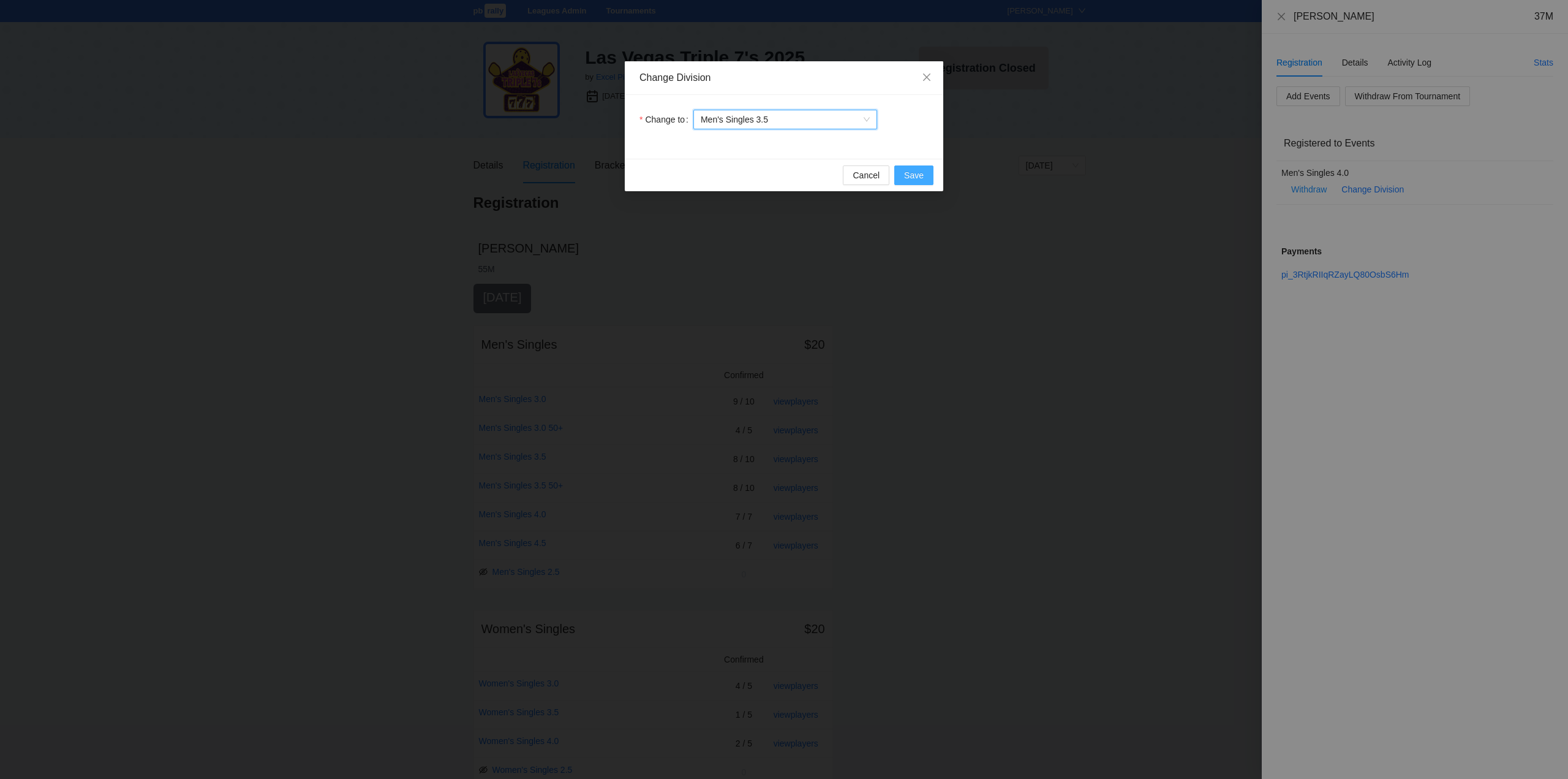
click at [914, 174] on span "Save" at bounding box center [914, 175] width 19 height 13
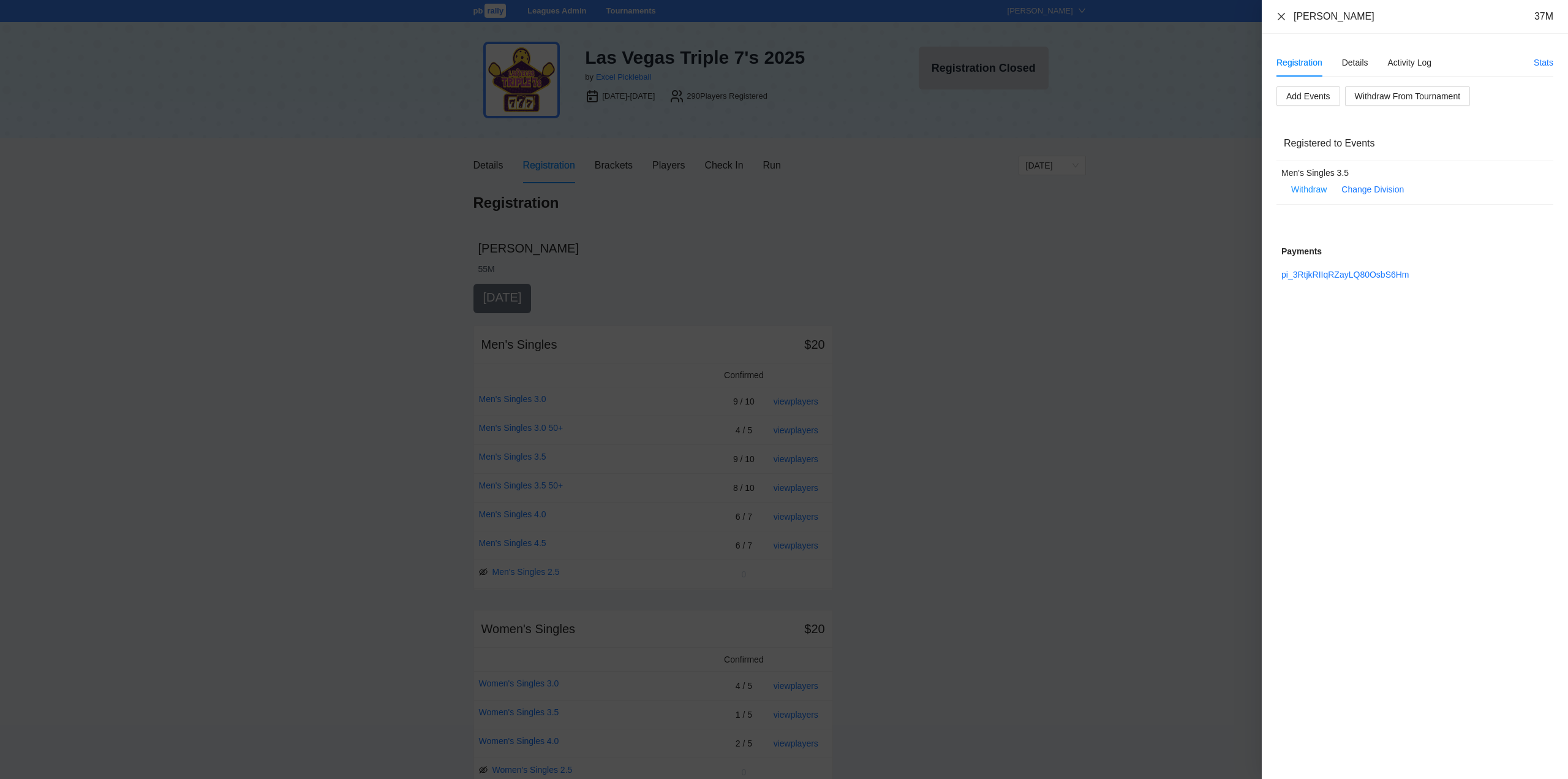
click at [1284, 19] on icon "close" at bounding box center [1282, 16] width 10 height 10
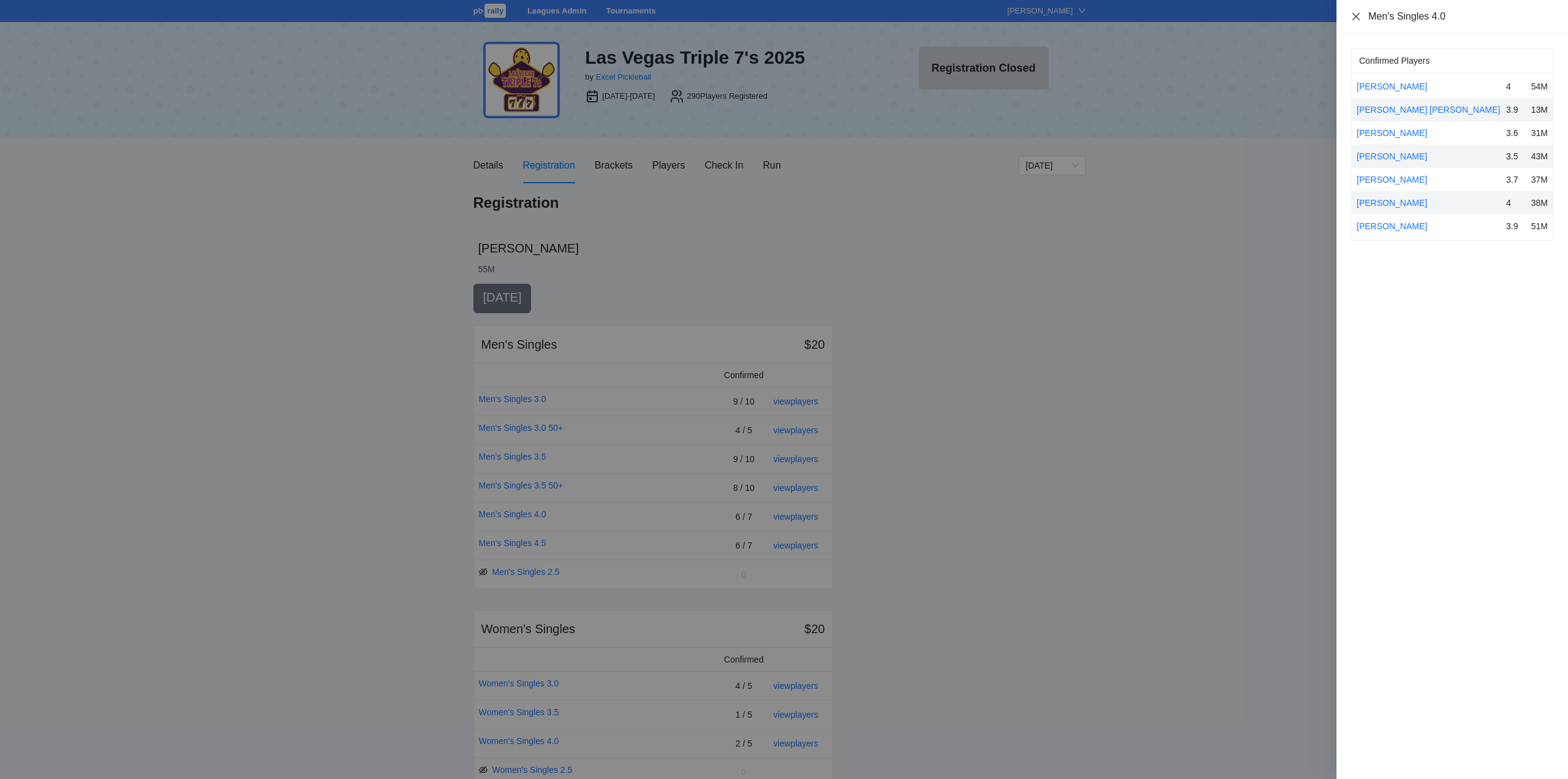
click at [1356, 14] on icon "close" at bounding box center [1357, 16] width 10 height 10
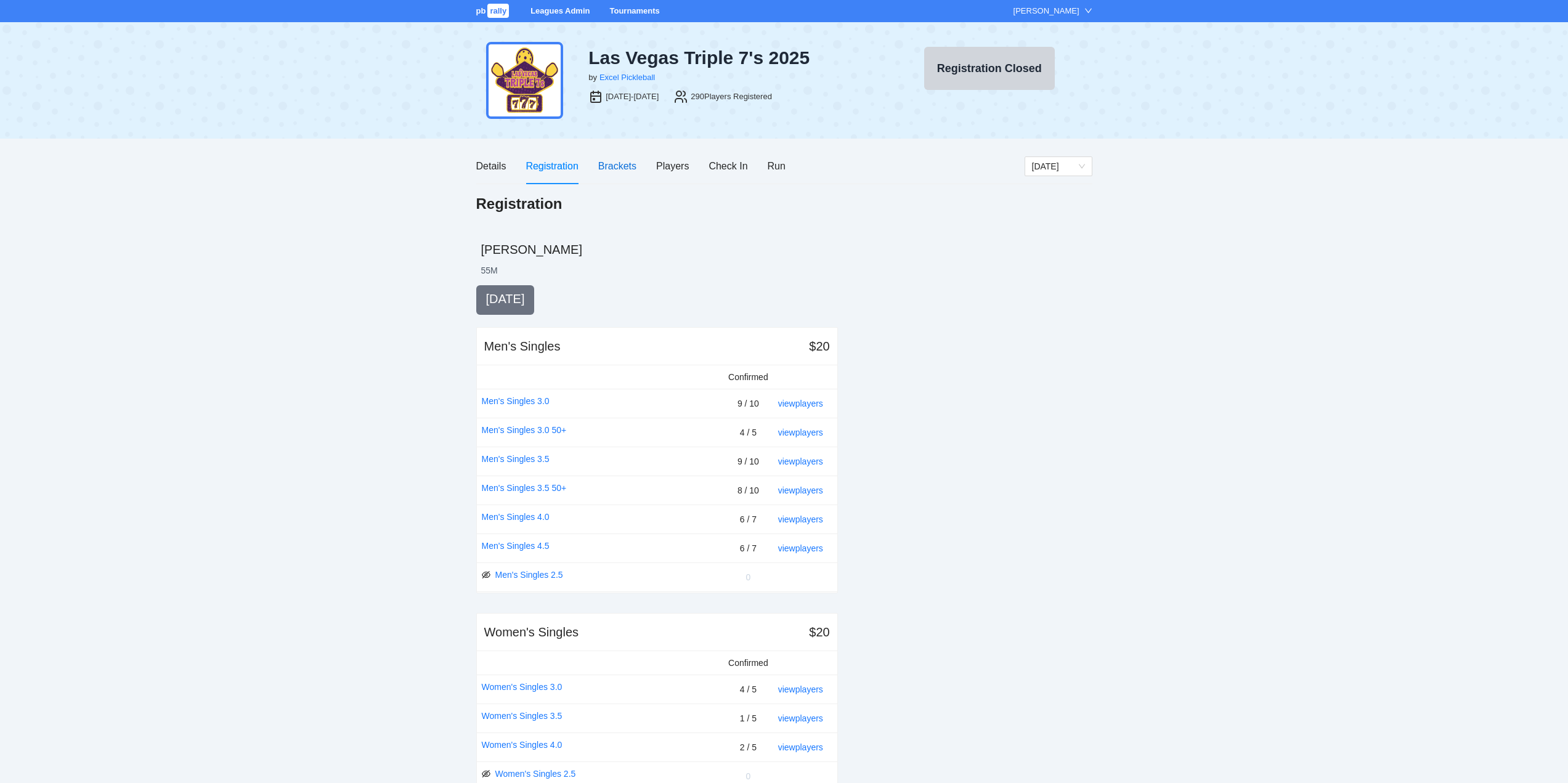
click at [613, 164] on div "Brackets" at bounding box center [618, 166] width 38 height 15
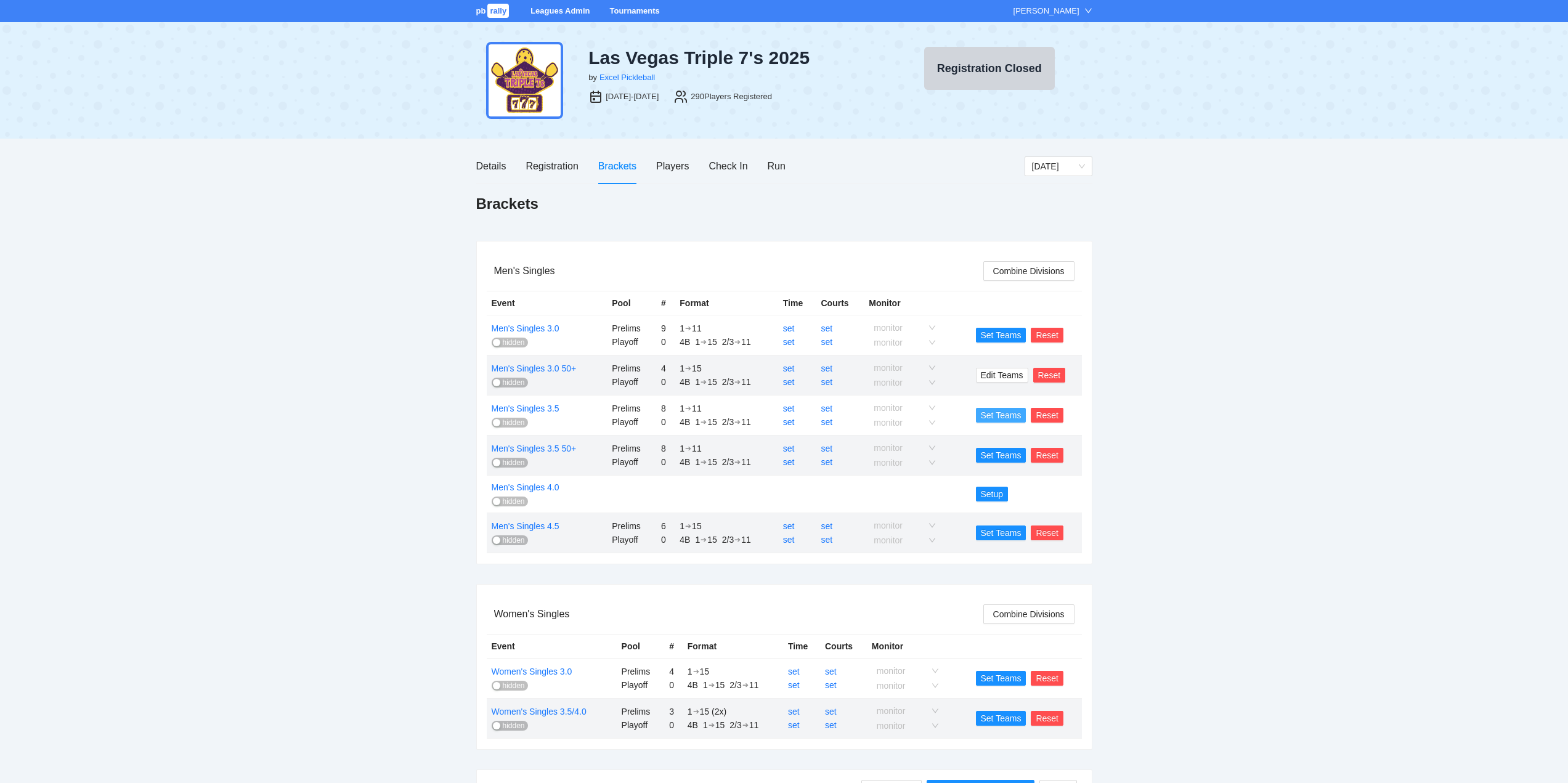
click at [997, 412] on span "Set Teams" at bounding box center [1001, 416] width 40 height 13
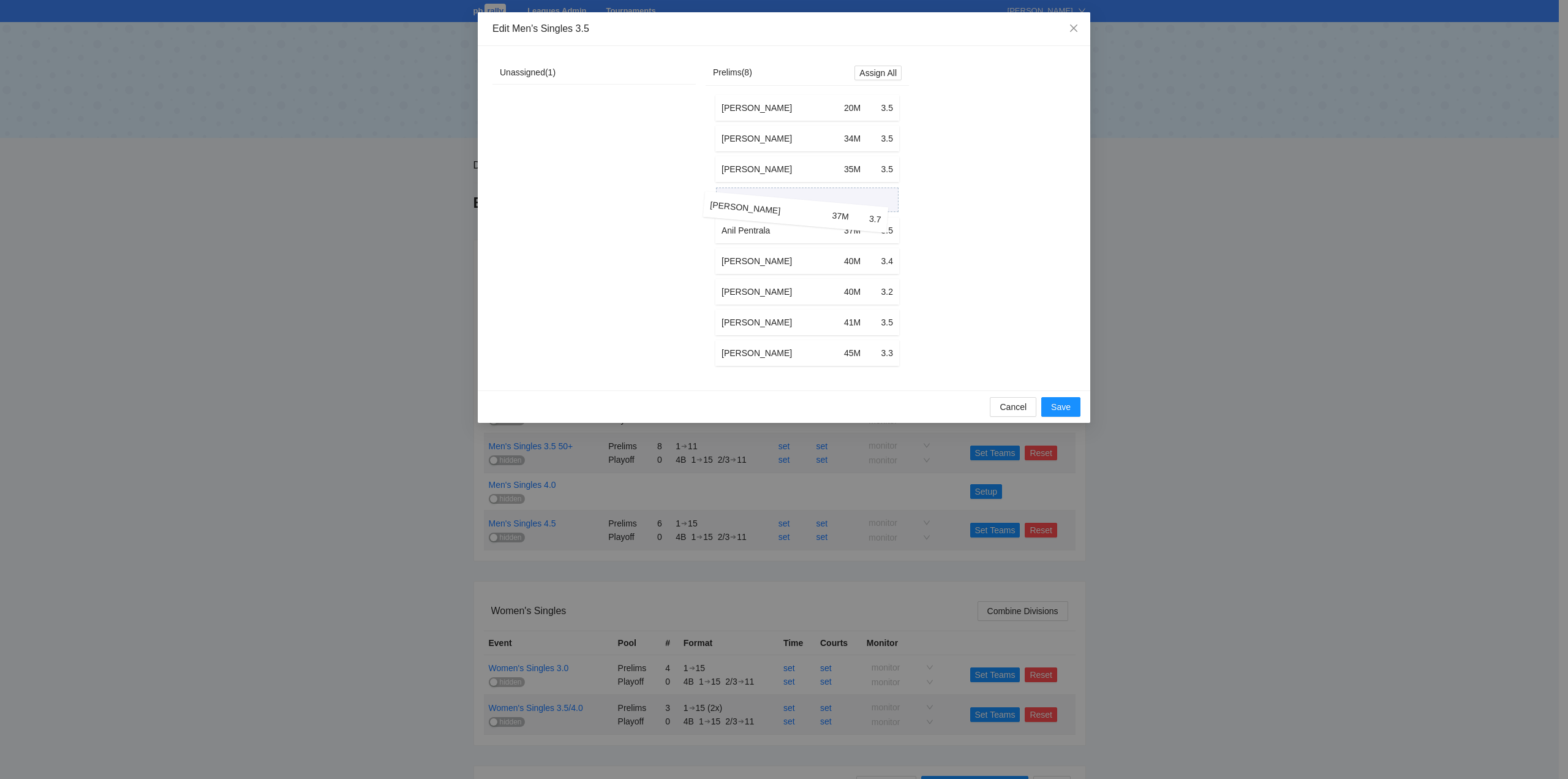
drag, startPoint x: 540, startPoint y: 110, endPoint x: 741, endPoint y: 215, distance: 226.8
click at [741, 215] on div "Unassigned ( 1 ) [PERSON_NAME] 37M 3.7 [PERSON_NAME] 37M 3.7 Prelims ( 8 ) Assi…" at bounding box center [700, 217] width 416 height 315
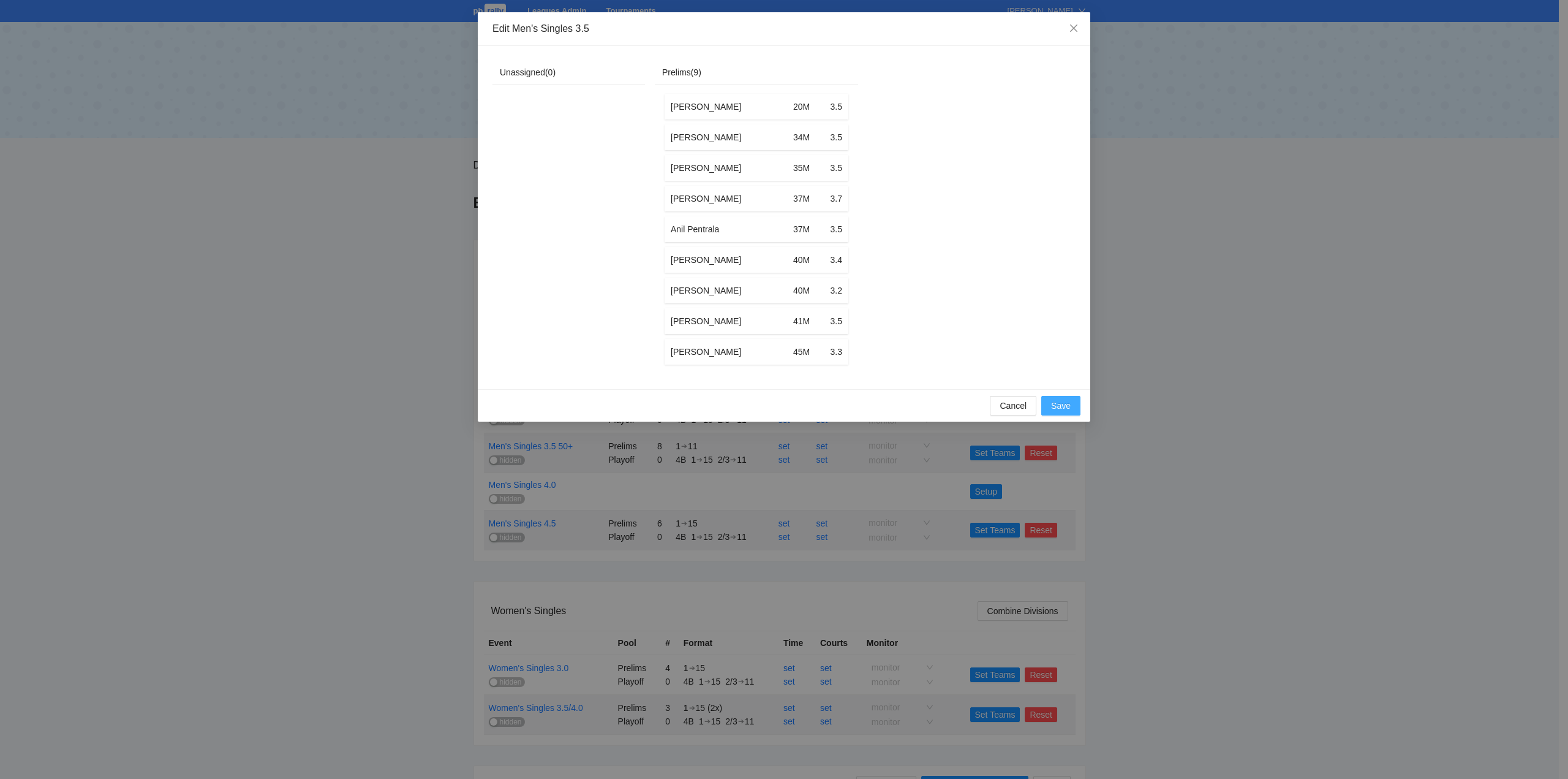
click at [1063, 412] on span "Save" at bounding box center [1061, 406] width 19 height 13
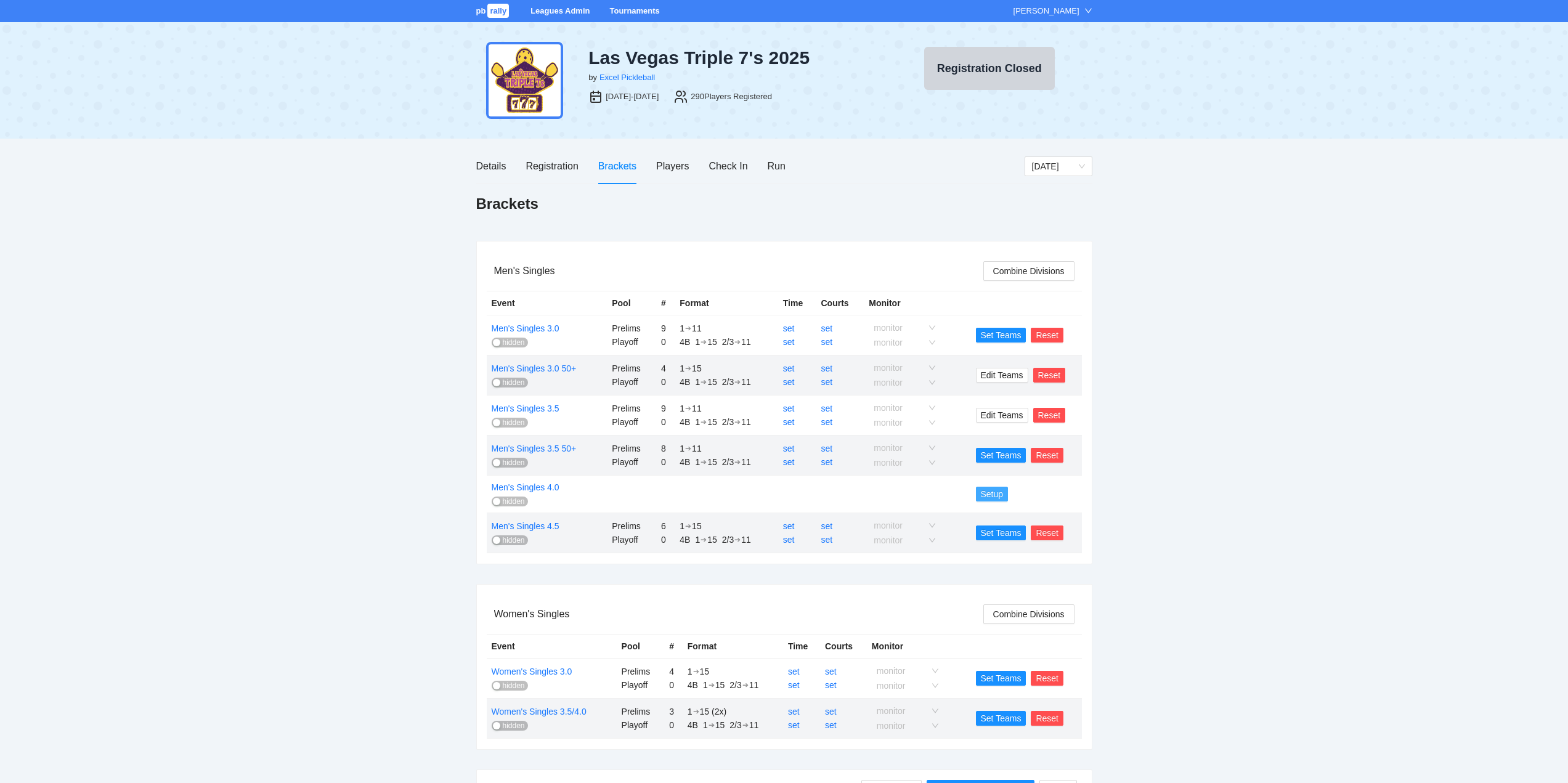
click at [991, 493] on span "Setup" at bounding box center [993, 494] width 23 height 13
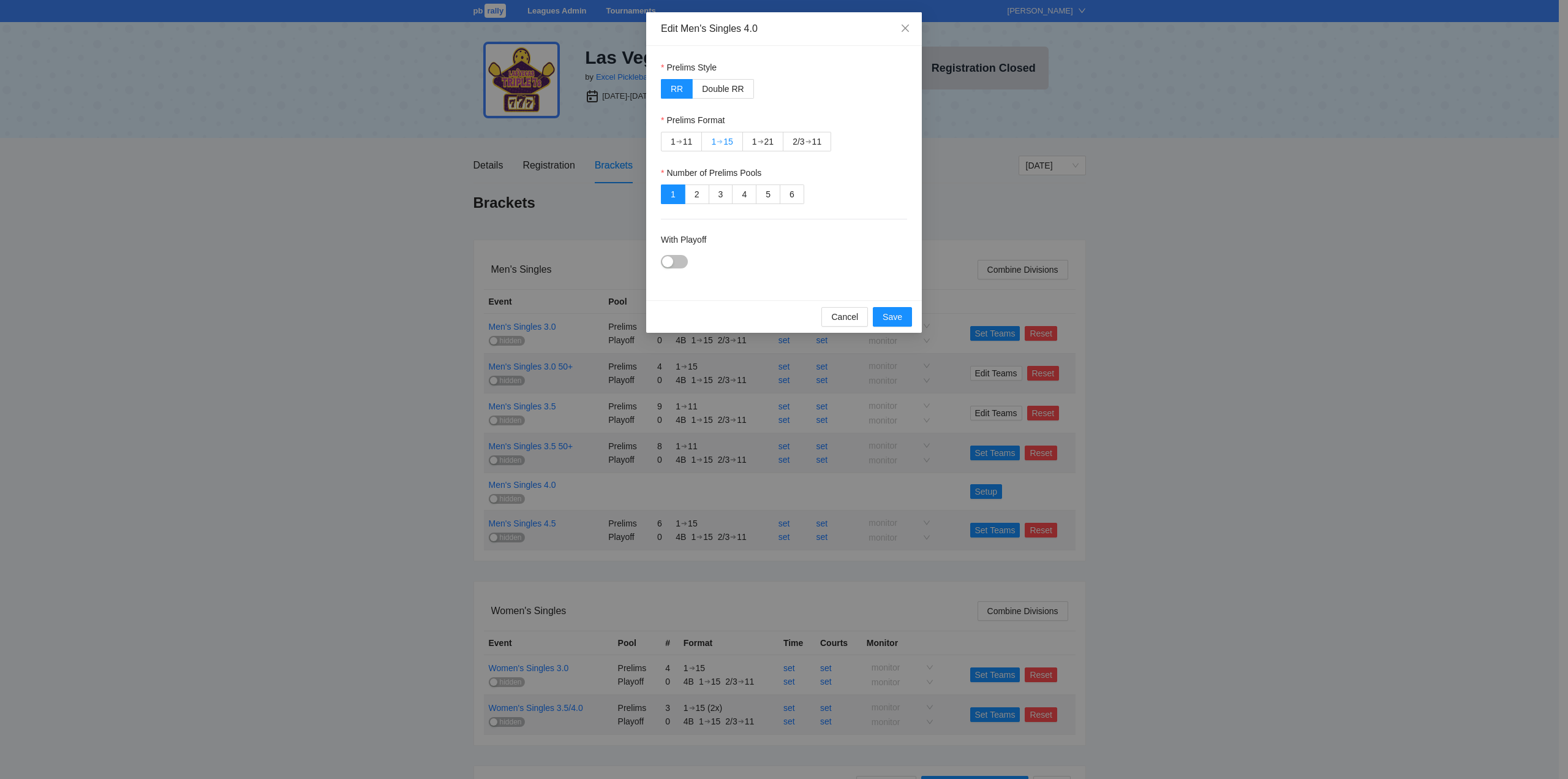
click at [723, 139] on div "➔" at bounding box center [719, 142] width 6 height 10
click at [668, 262] on div "button" at bounding box center [668, 262] width 11 height 11
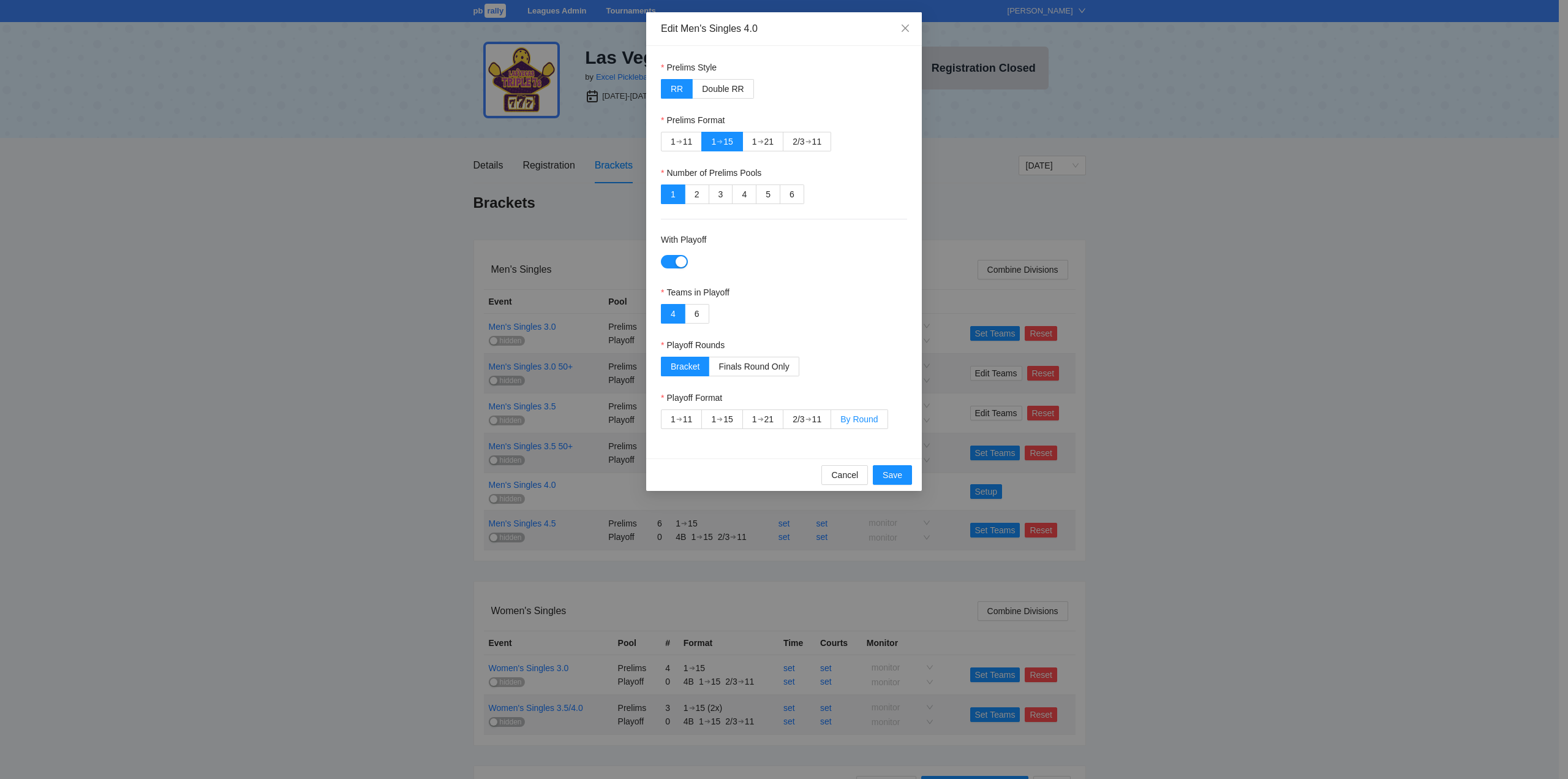
click at [859, 419] on span "By Round" at bounding box center [859, 419] width 37 height 10
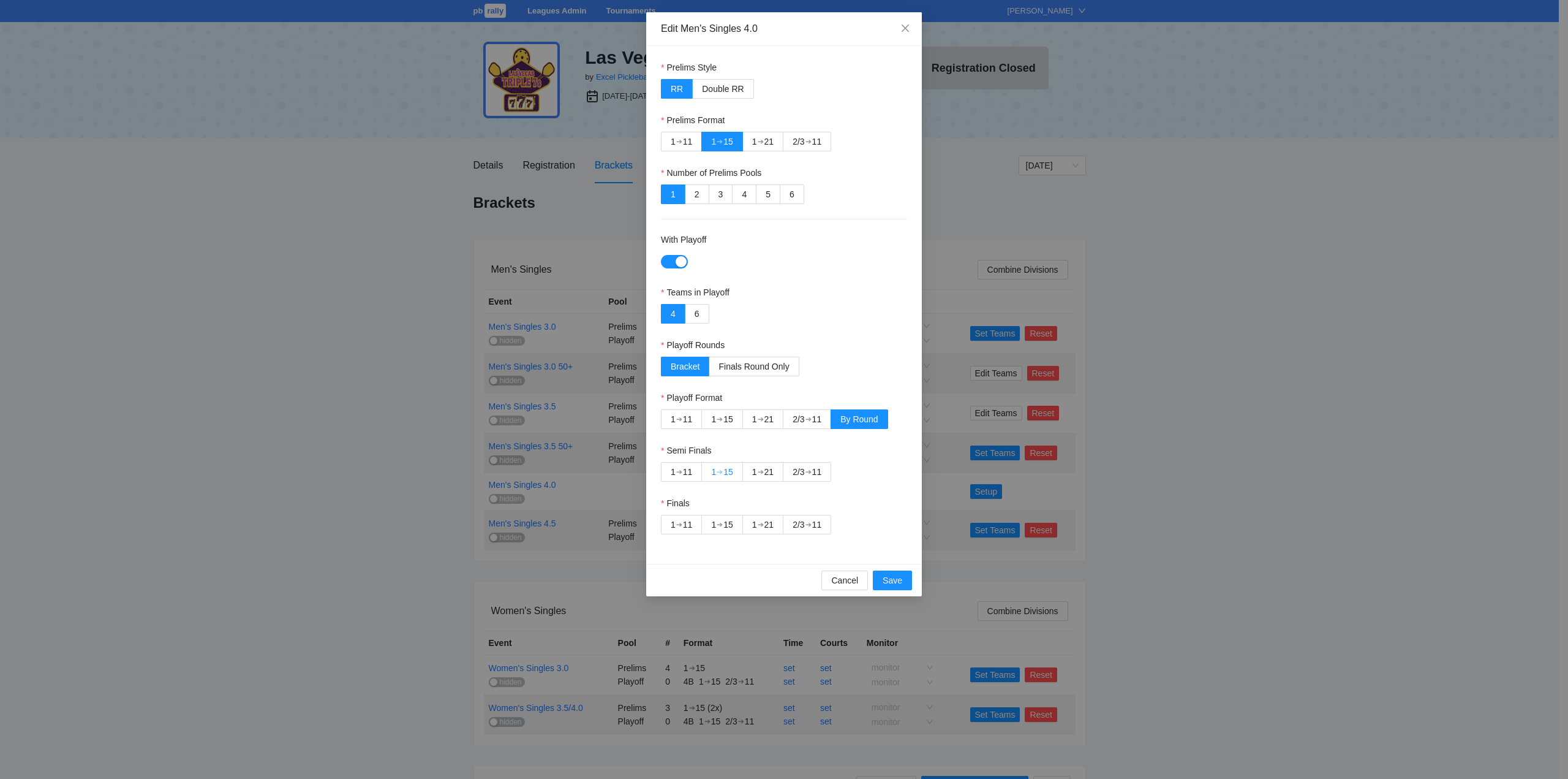
click at [723, 470] on div "➔" at bounding box center [719, 472] width 6 height 10
click at [811, 523] on div "➔" at bounding box center [808, 524] width 6 height 10
click at [893, 581] on span "Save" at bounding box center [893, 580] width 19 height 13
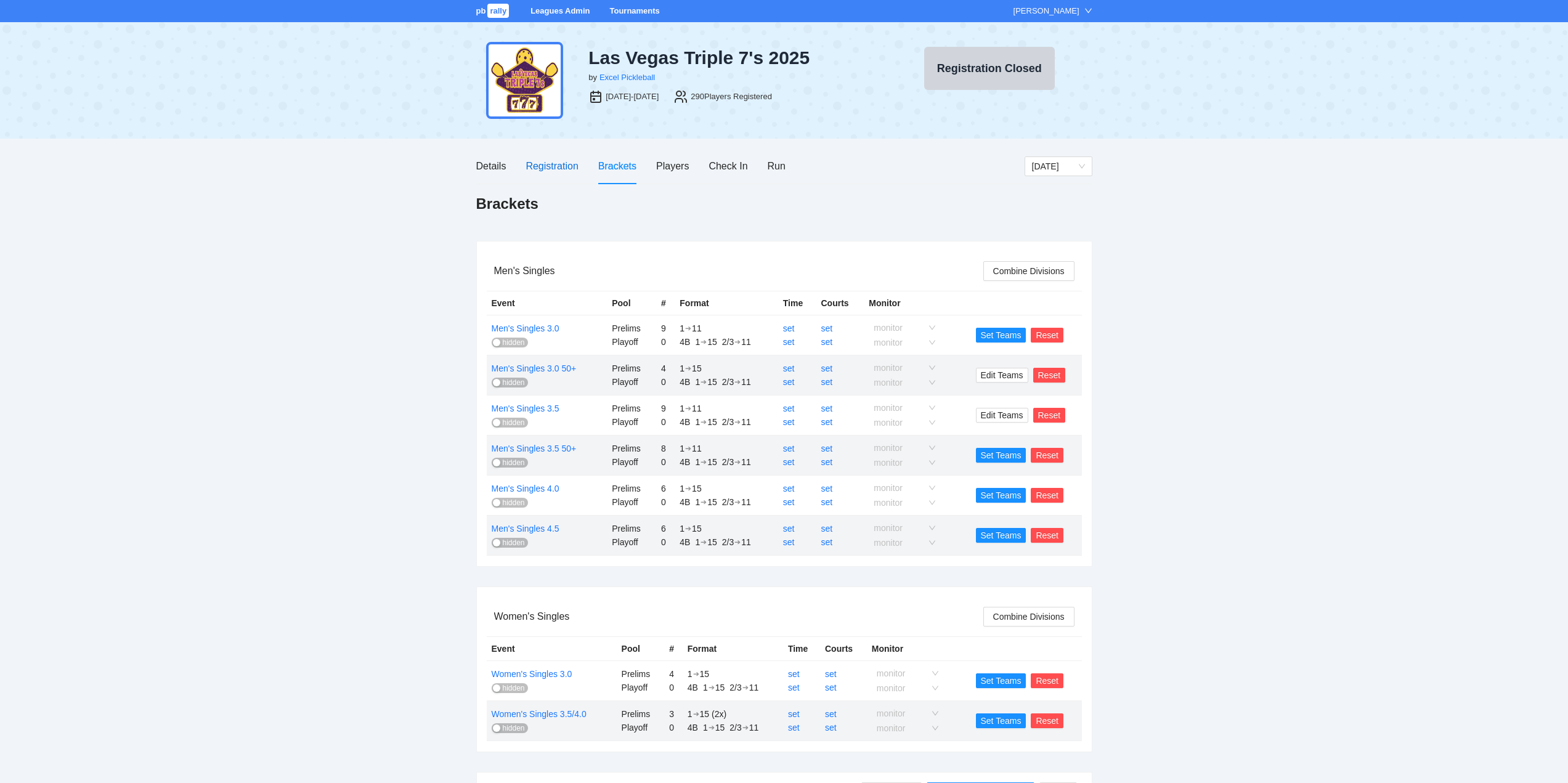
drag, startPoint x: 534, startPoint y: 162, endPoint x: 544, endPoint y: 191, distance: 30.7
click at [536, 162] on div "Registration" at bounding box center [551, 166] width 52 height 15
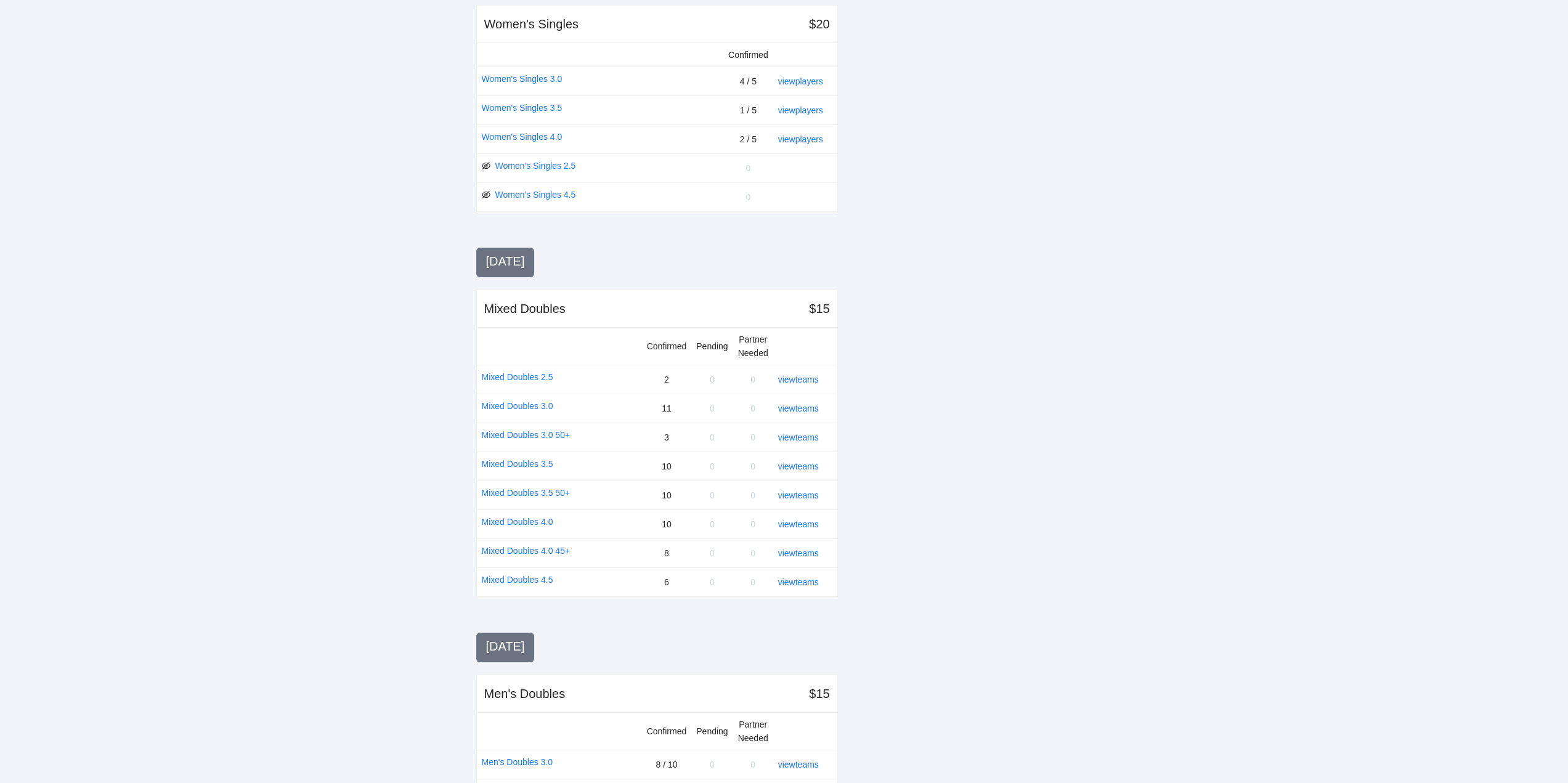
scroll to position [598, 0]
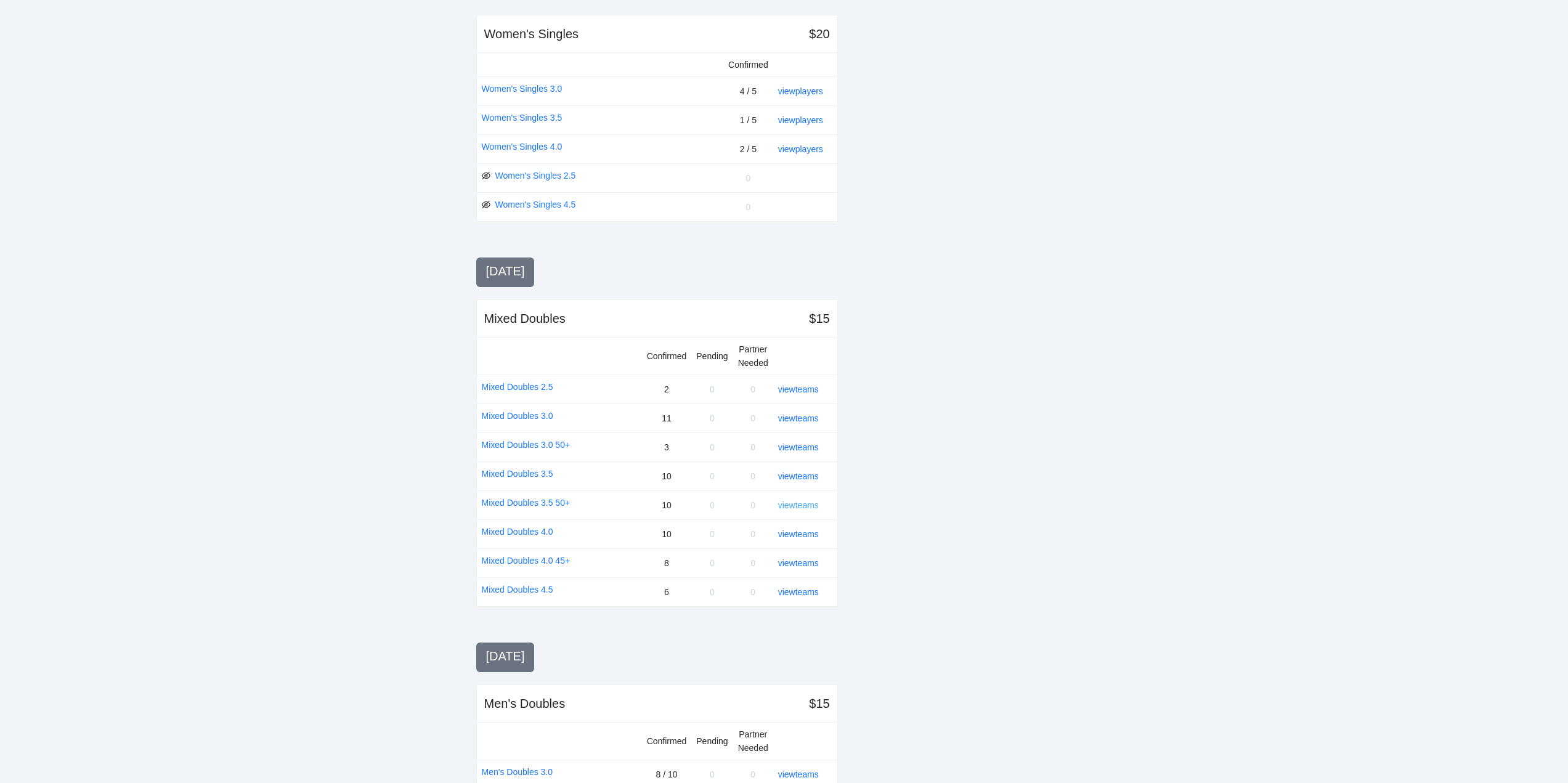
click at [798, 504] on link "view teams" at bounding box center [798, 505] width 40 height 10
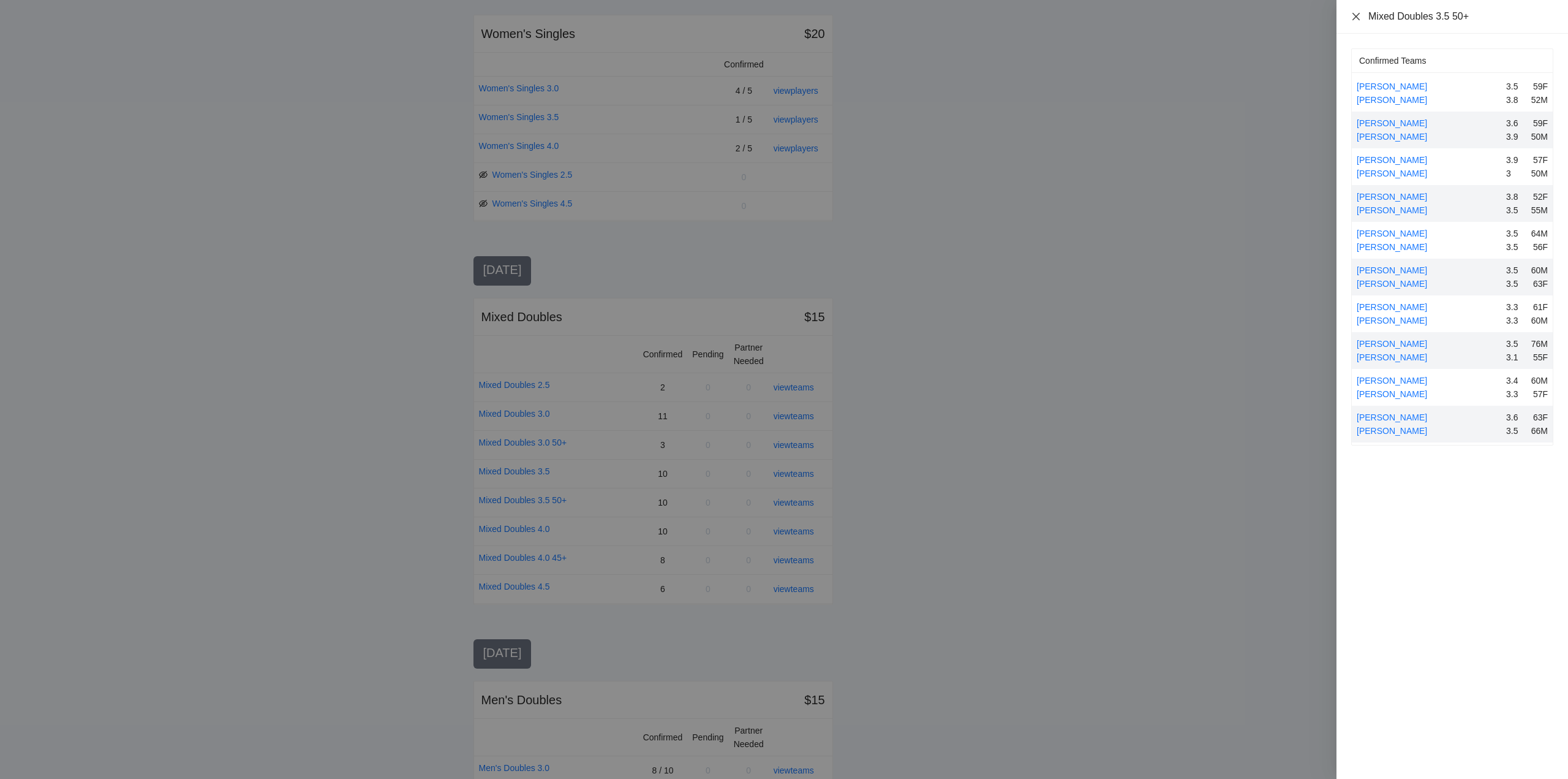
click at [1354, 14] on icon "close" at bounding box center [1357, 16] width 10 height 10
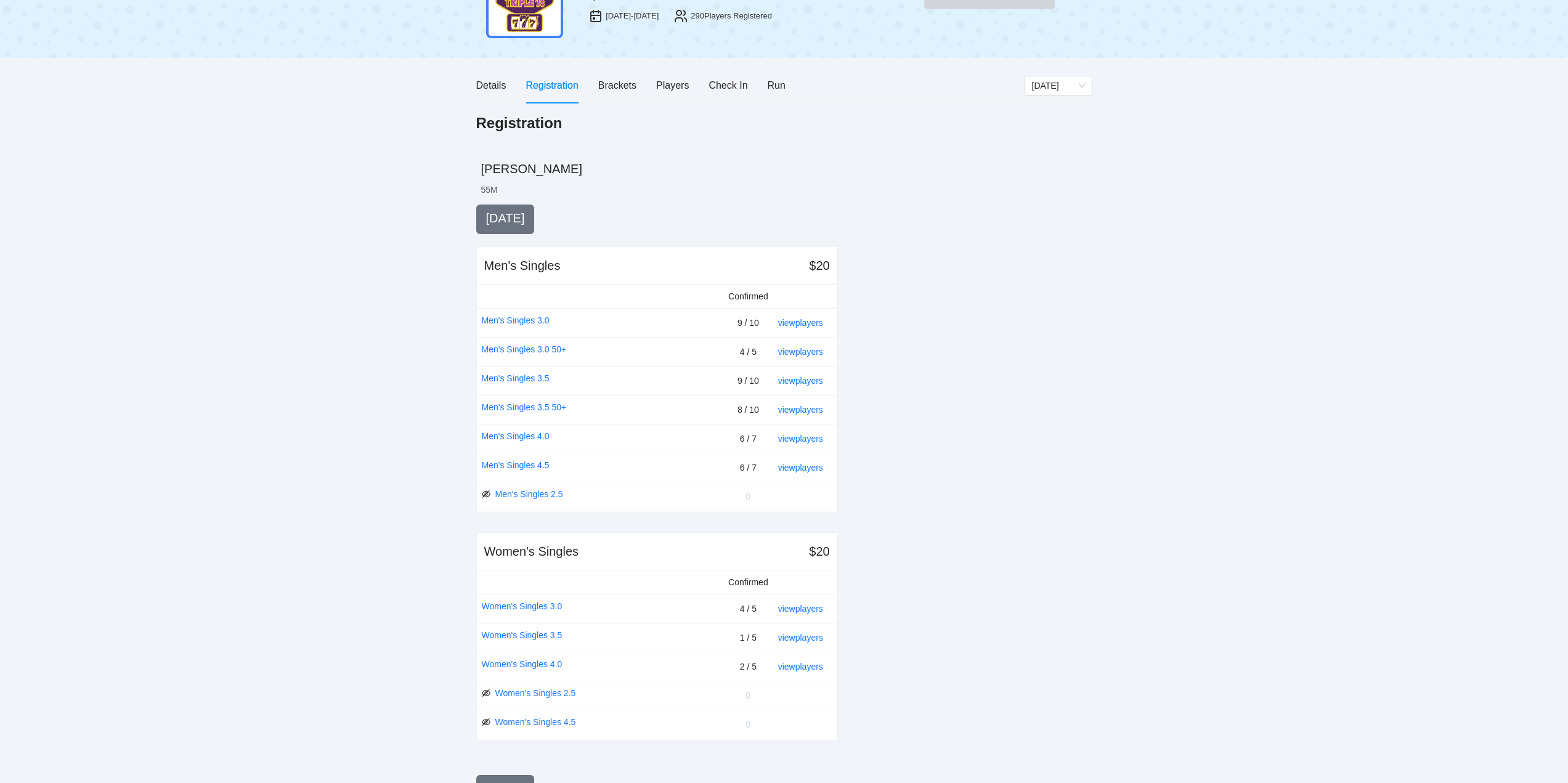
scroll to position [0, 0]
